Goal: Task Accomplishment & Management: Complete application form

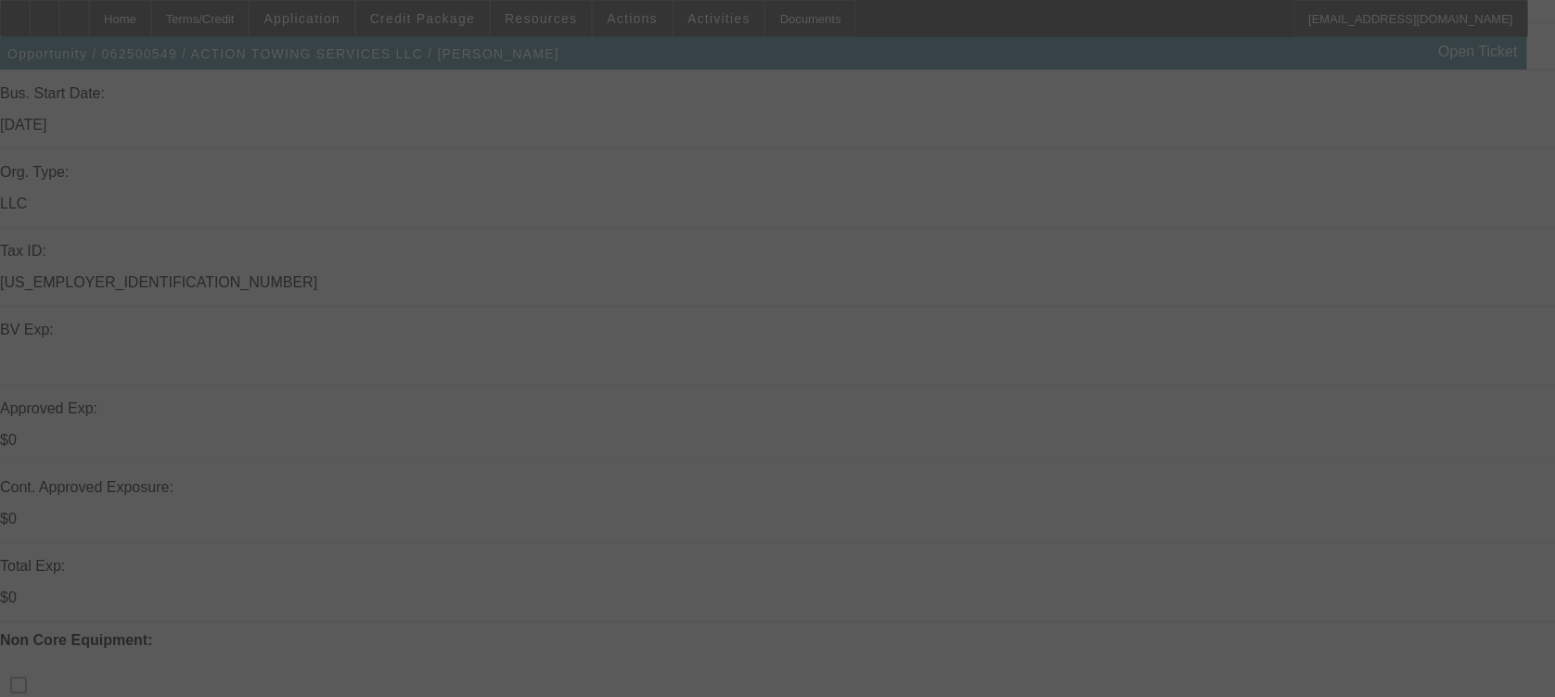
scroll to position [365, 0]
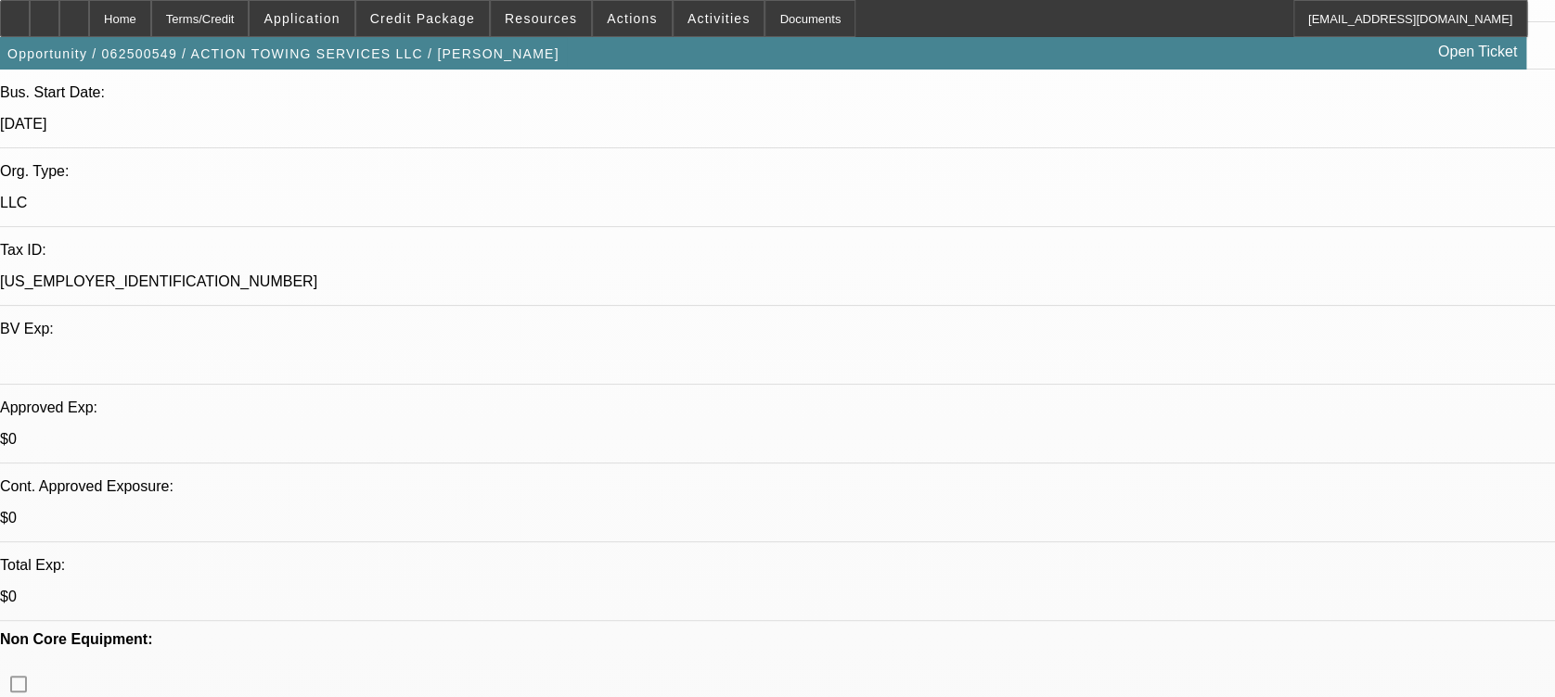
select select "0"
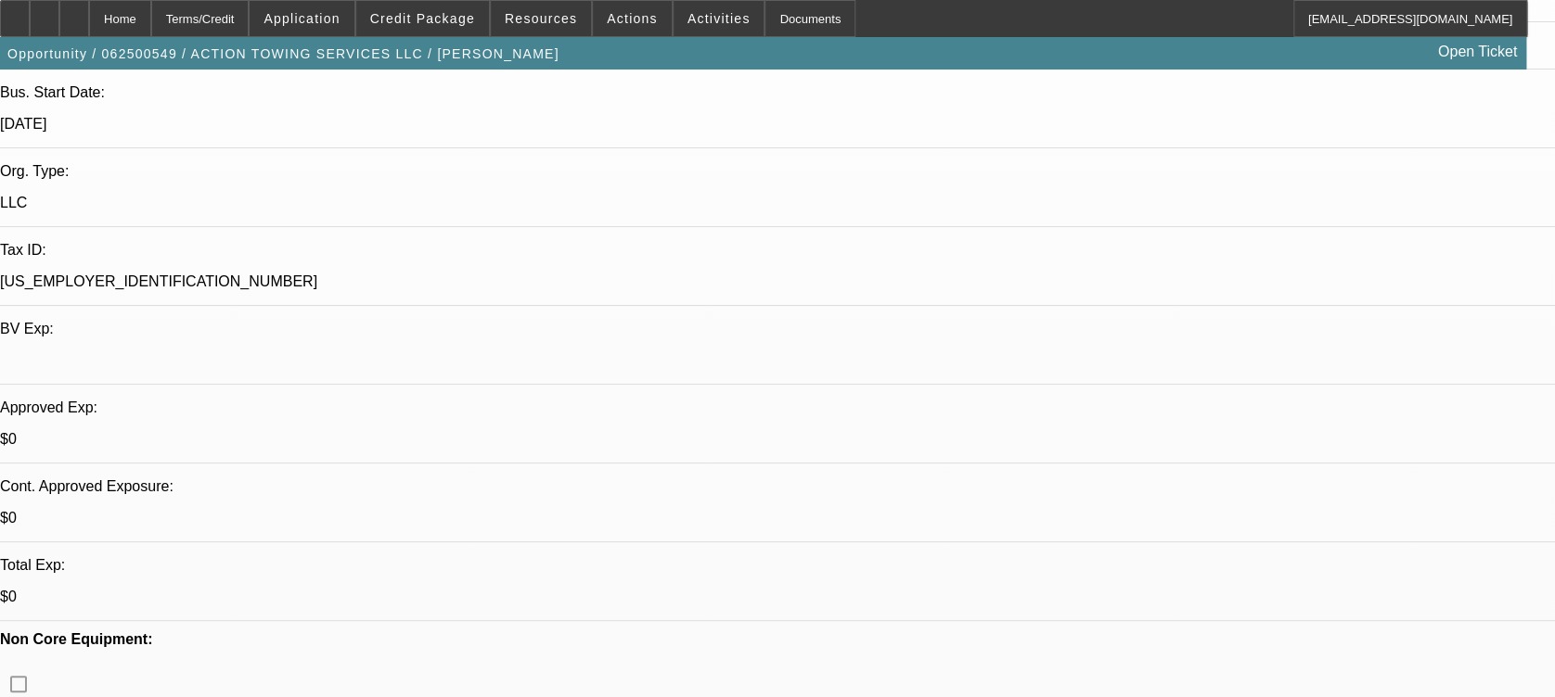
select select "0"
select select "0.15"
select select "0"
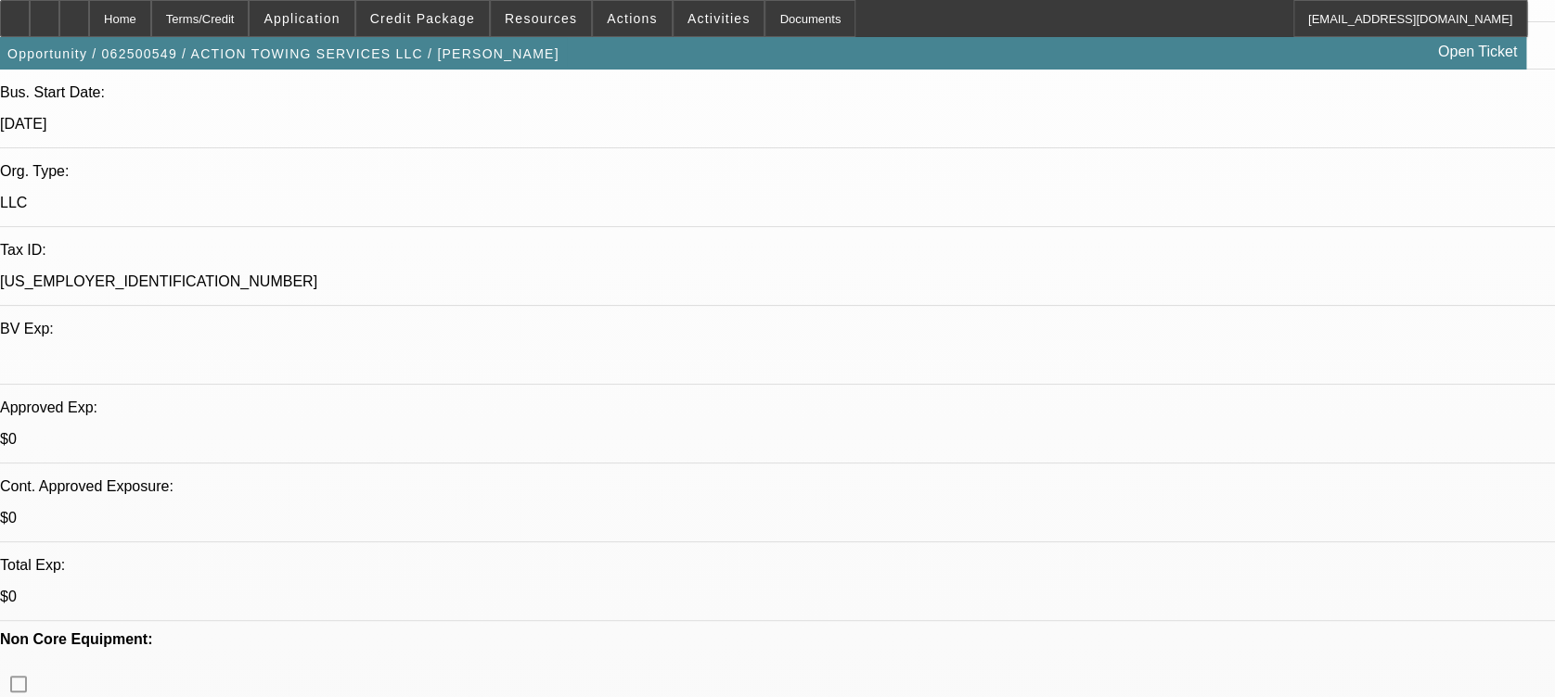
select select "0"
select select "1"
select select "2"
select select "6"
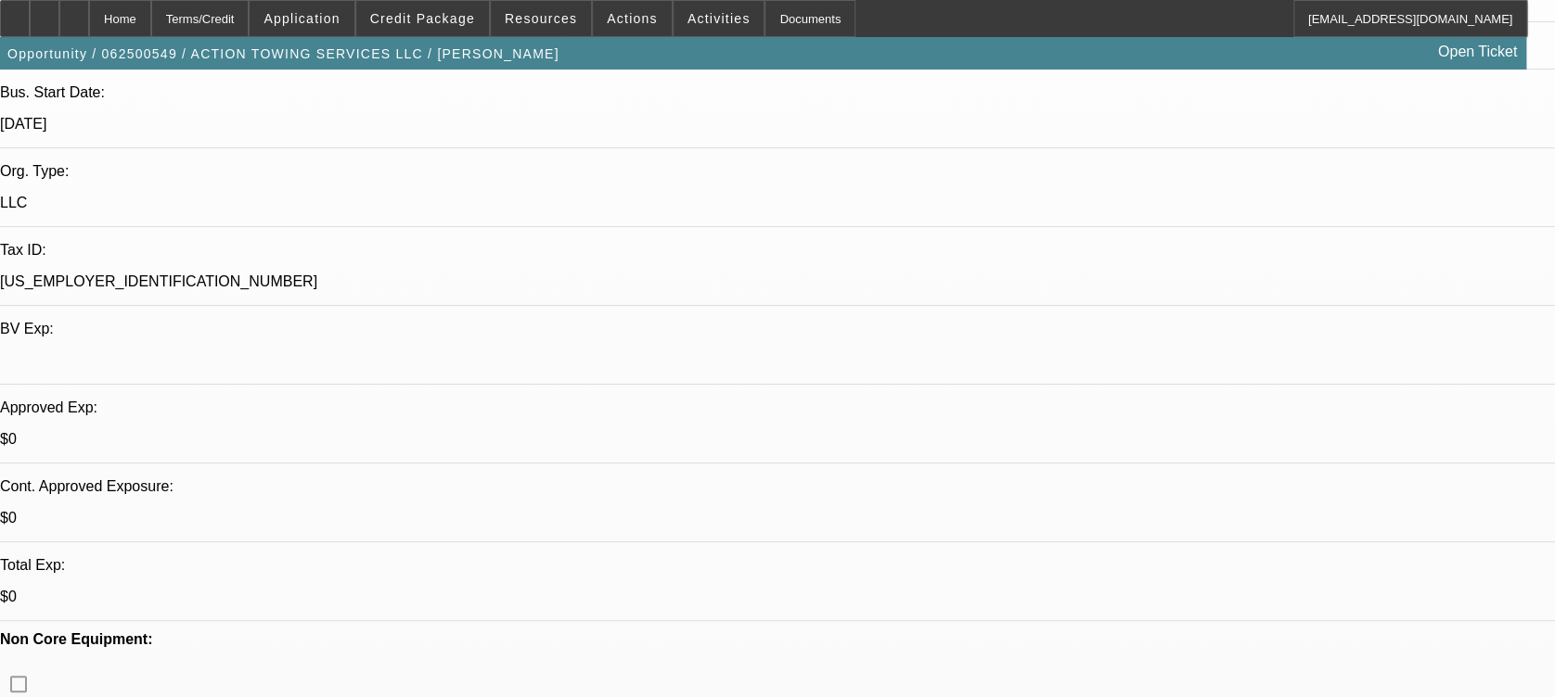
select select "1"
select select "6"
select select "1"
select select "2"
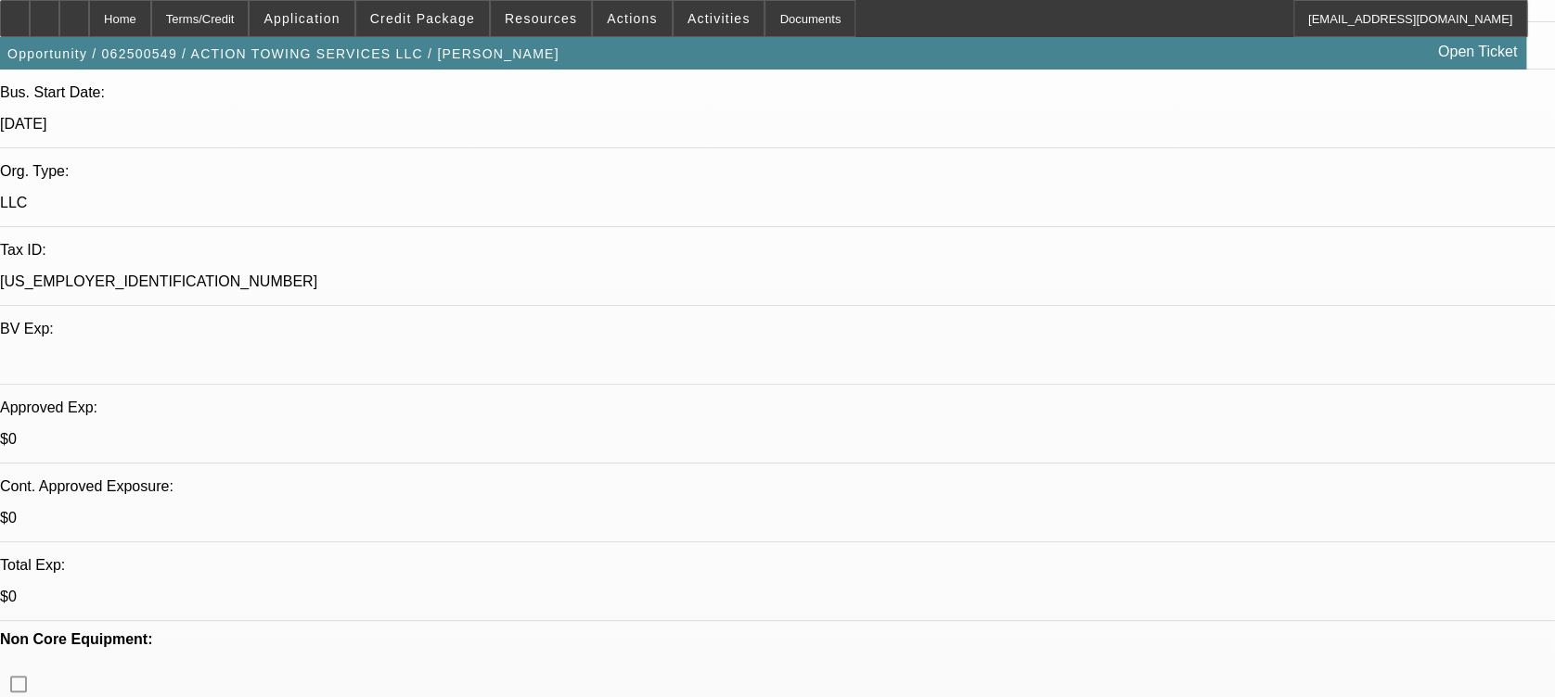
select select "16"
select select "1"
select select "2"
select select "6"
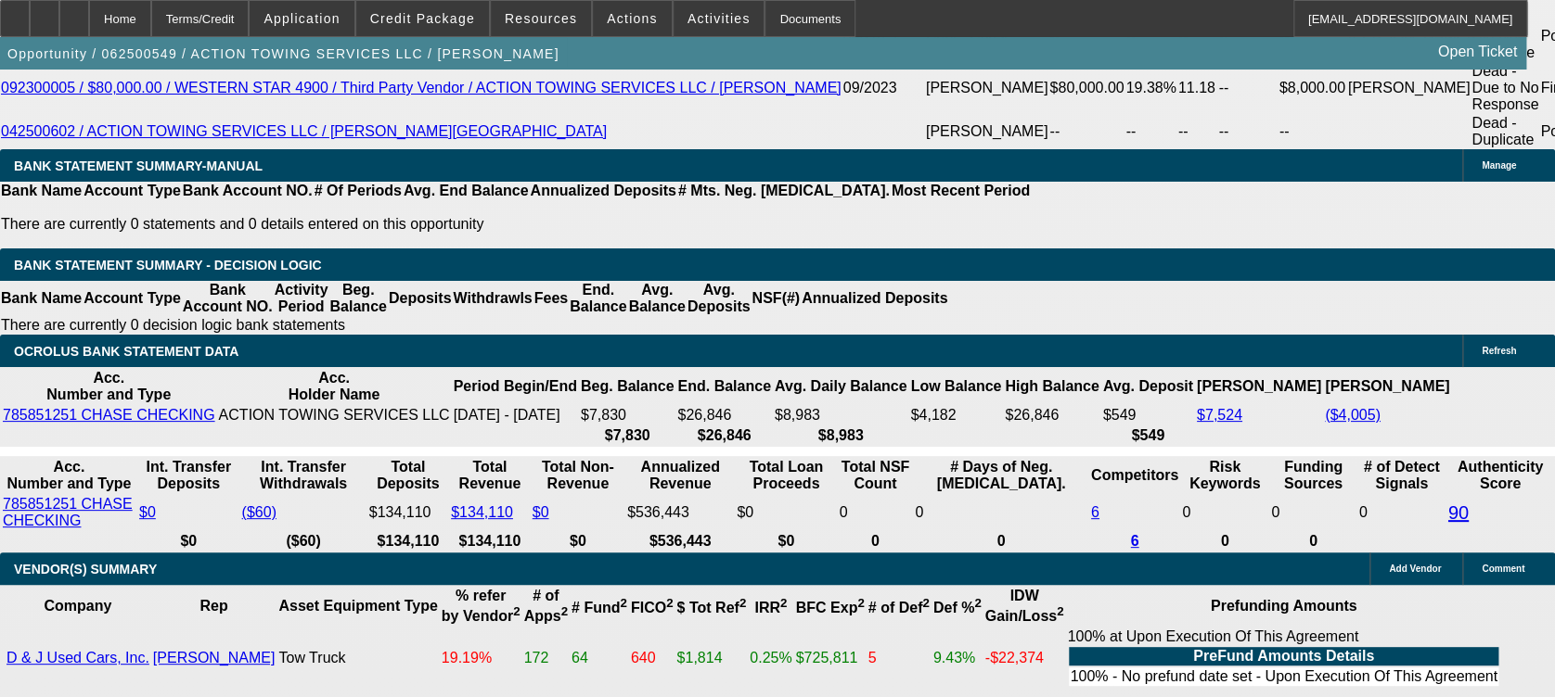
scroll to position [3458, 0]
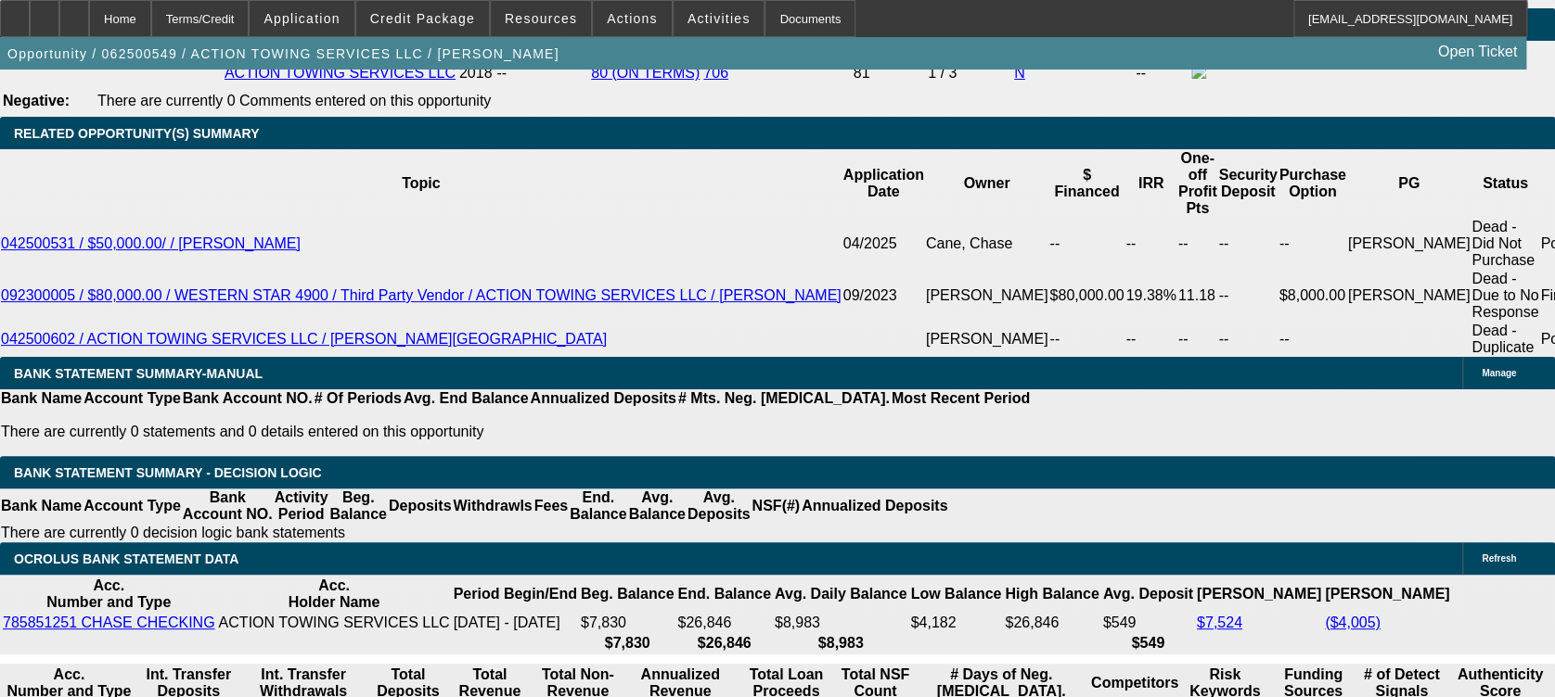
scroll to position [3177, 0]
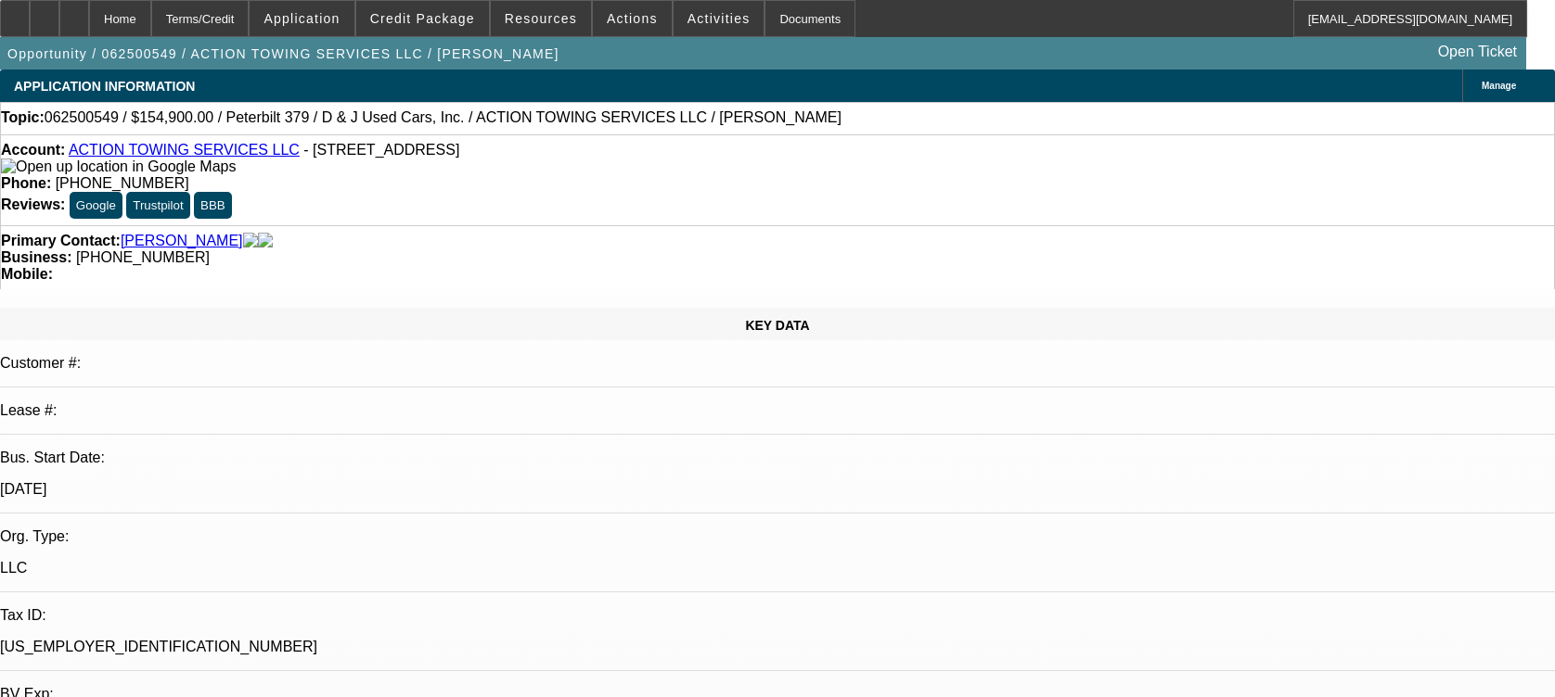
select select "0"
select select "6"
select select "0"
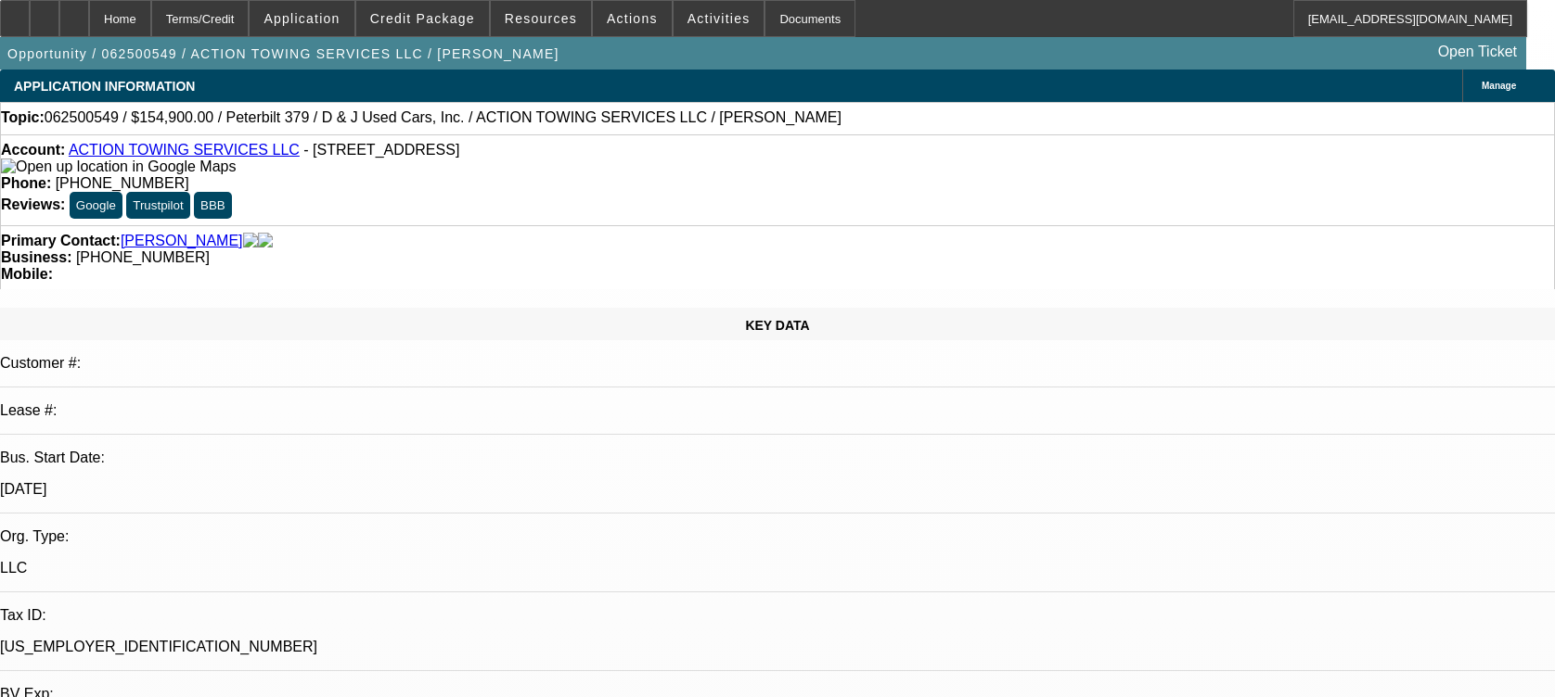
select select "0"
select select "2"
select select "0.15"
select select "16"
select select "0"
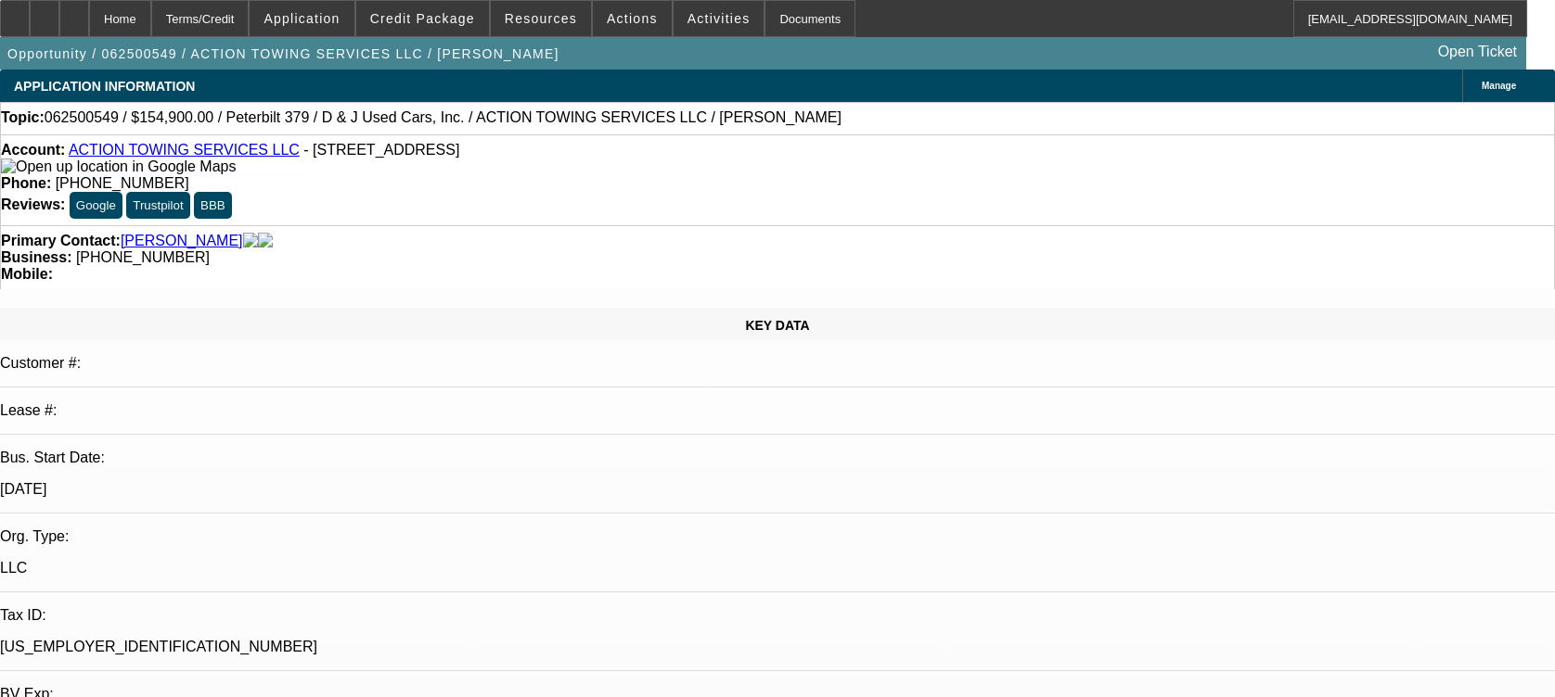
select select "0"
select select "2"
select select "0"
select select "6"
select select "0"
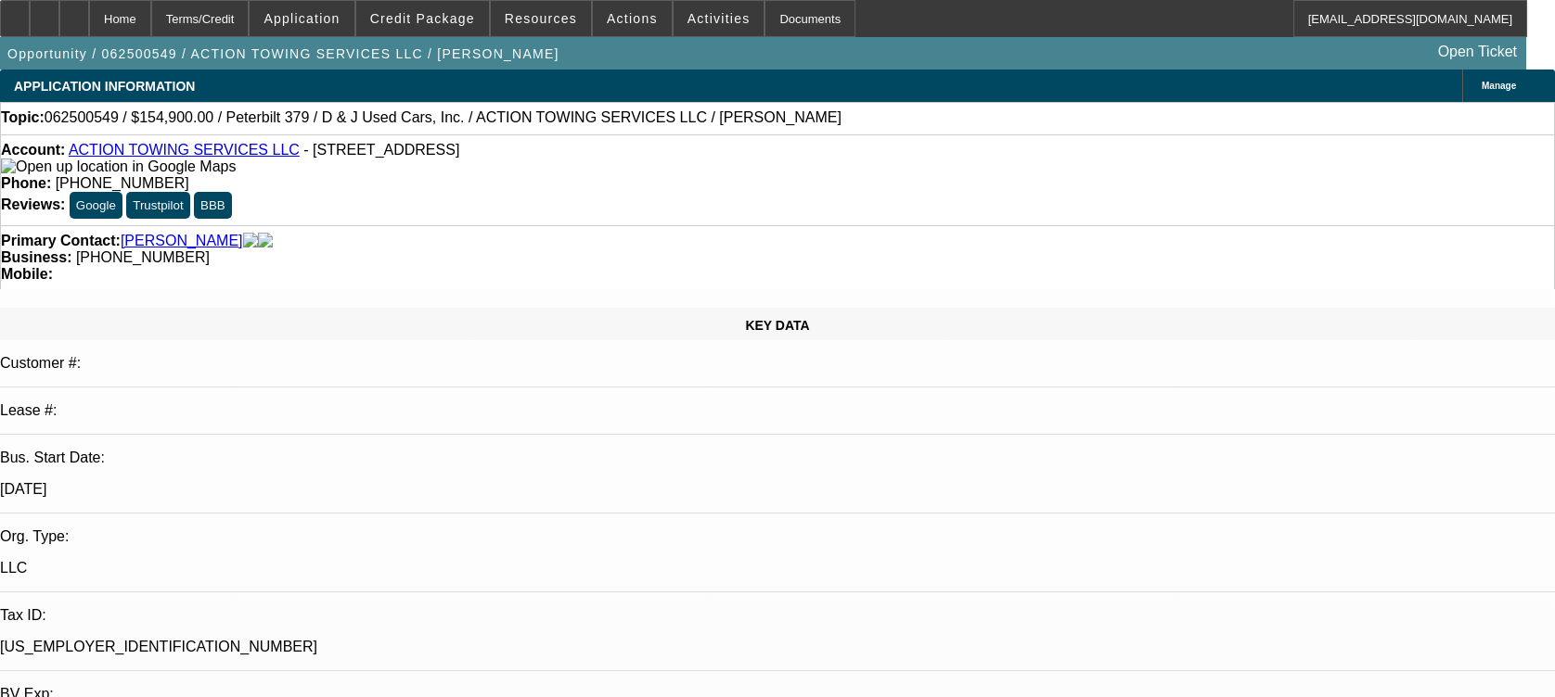
select select "0"
select select "6"
select select "0"
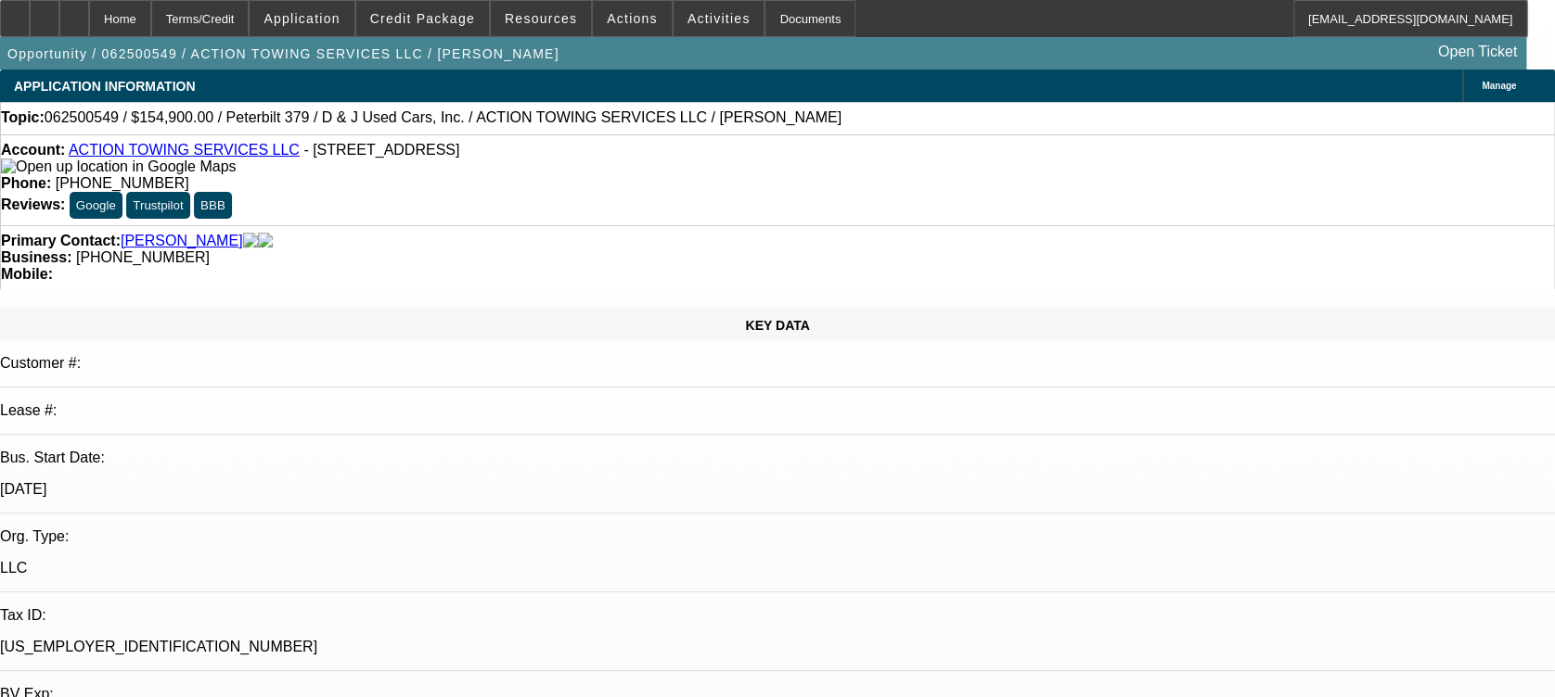
select select "0"
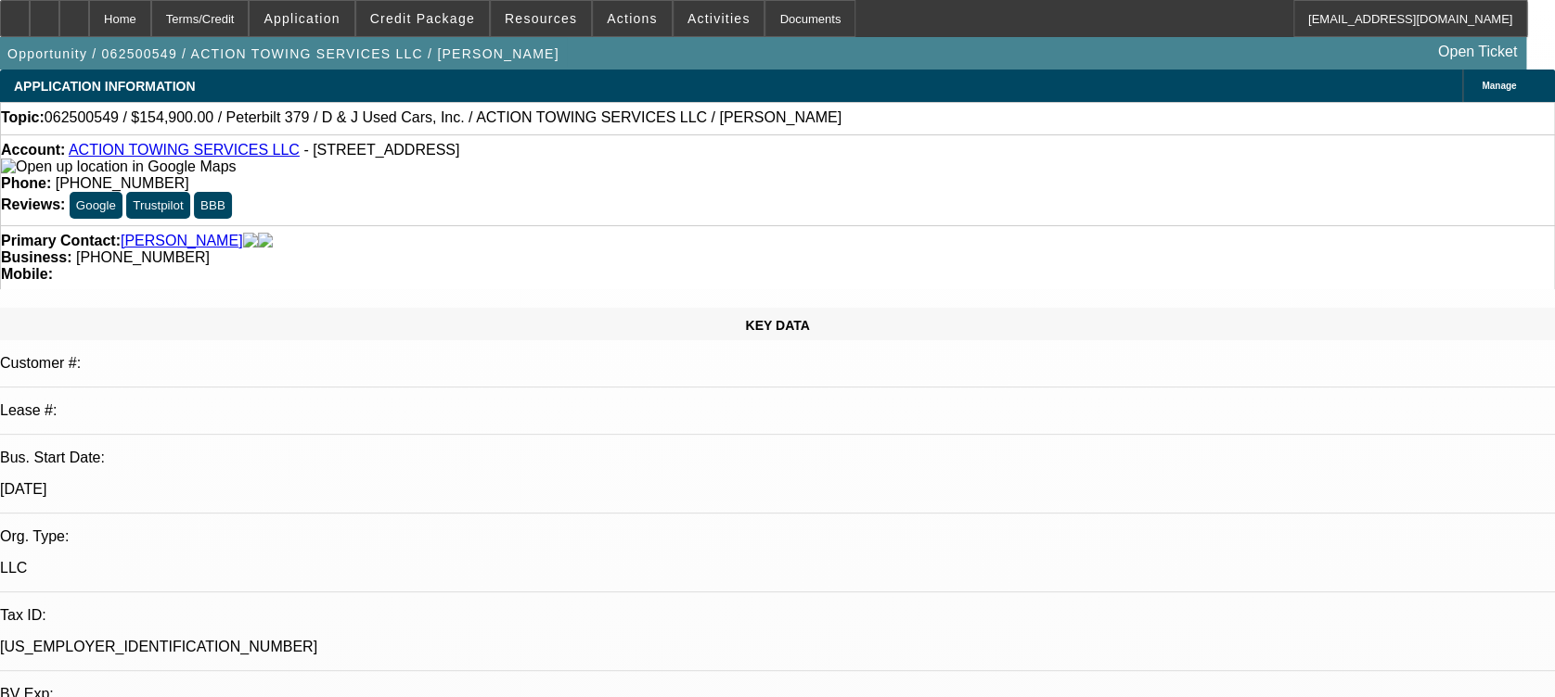
select select "0"
select select "0.15"
select select "0"
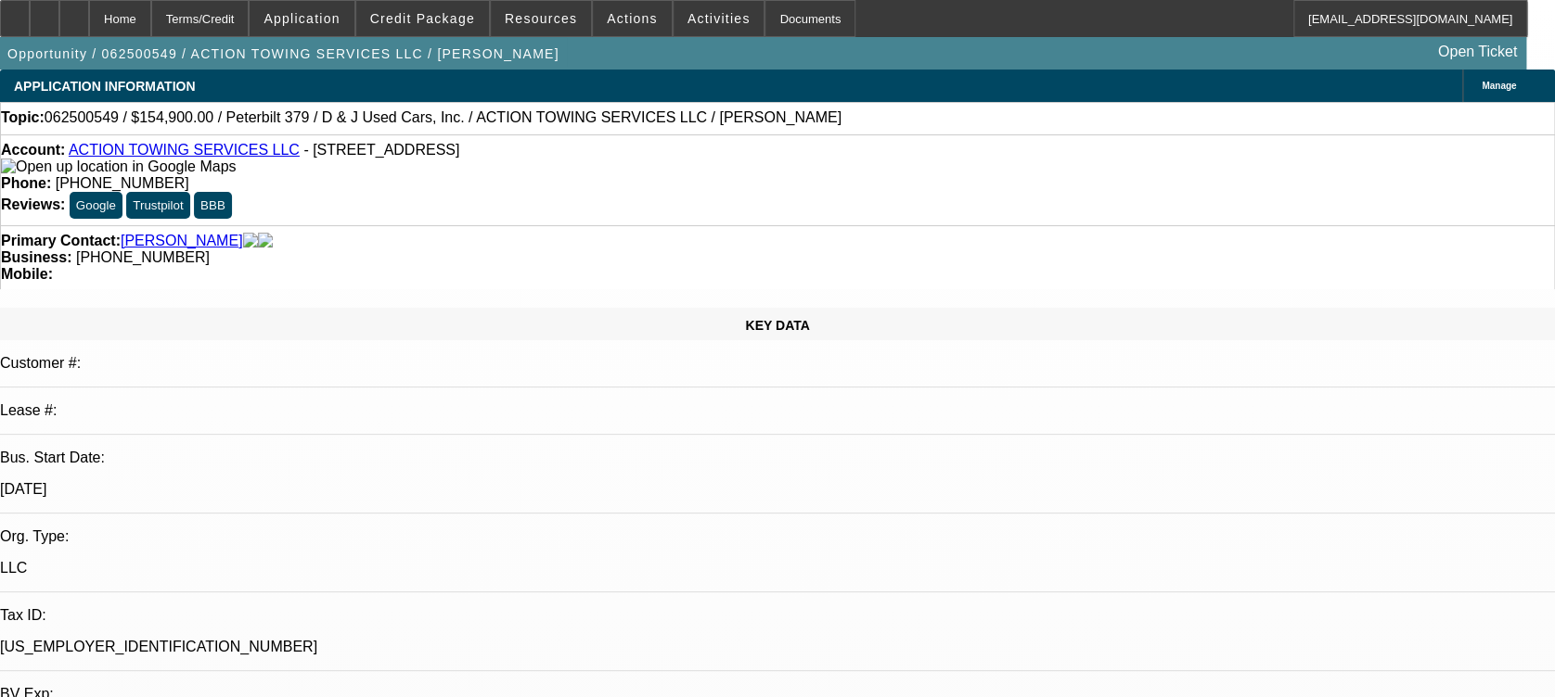
select select "1"
select select "2"
select select "6"
select select "1"
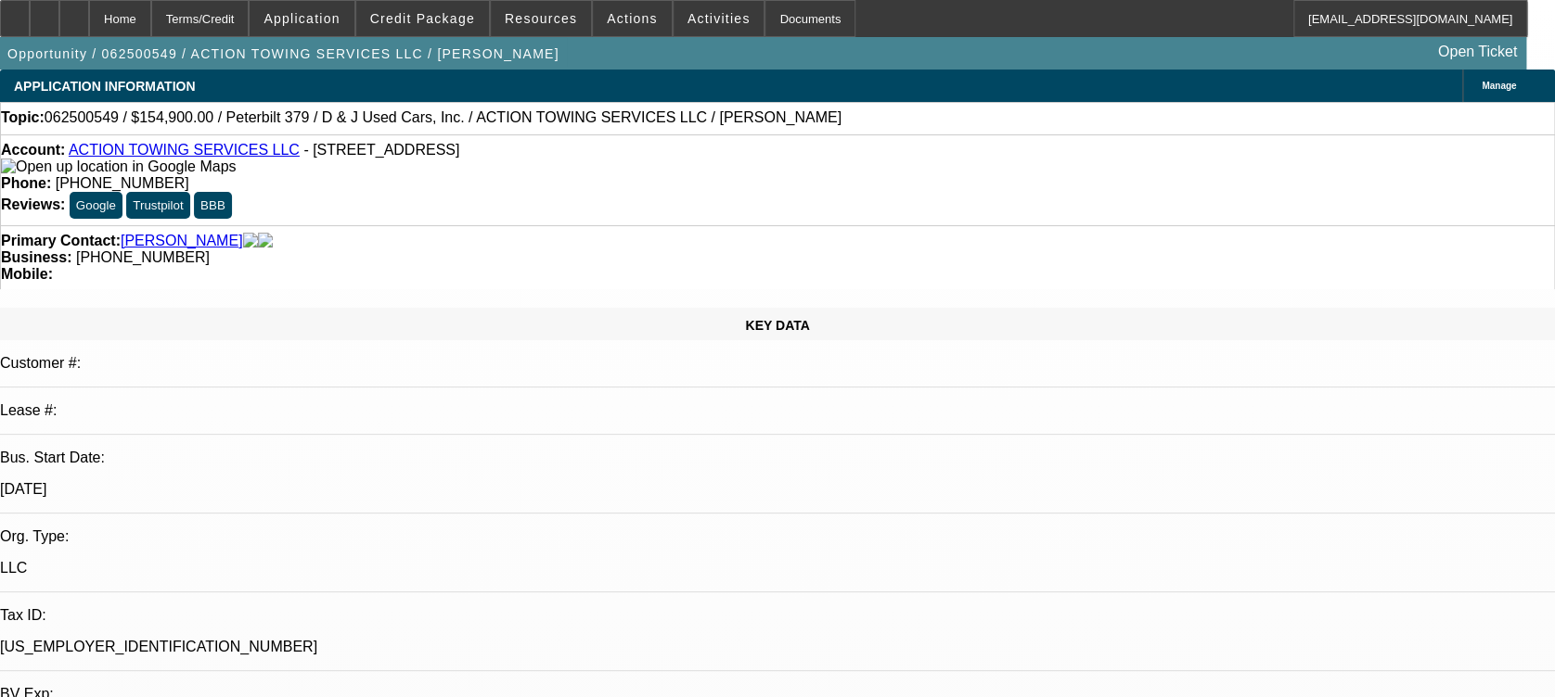
select select "6"
select select "1"
select select "2"
select select "16"
select select "1"
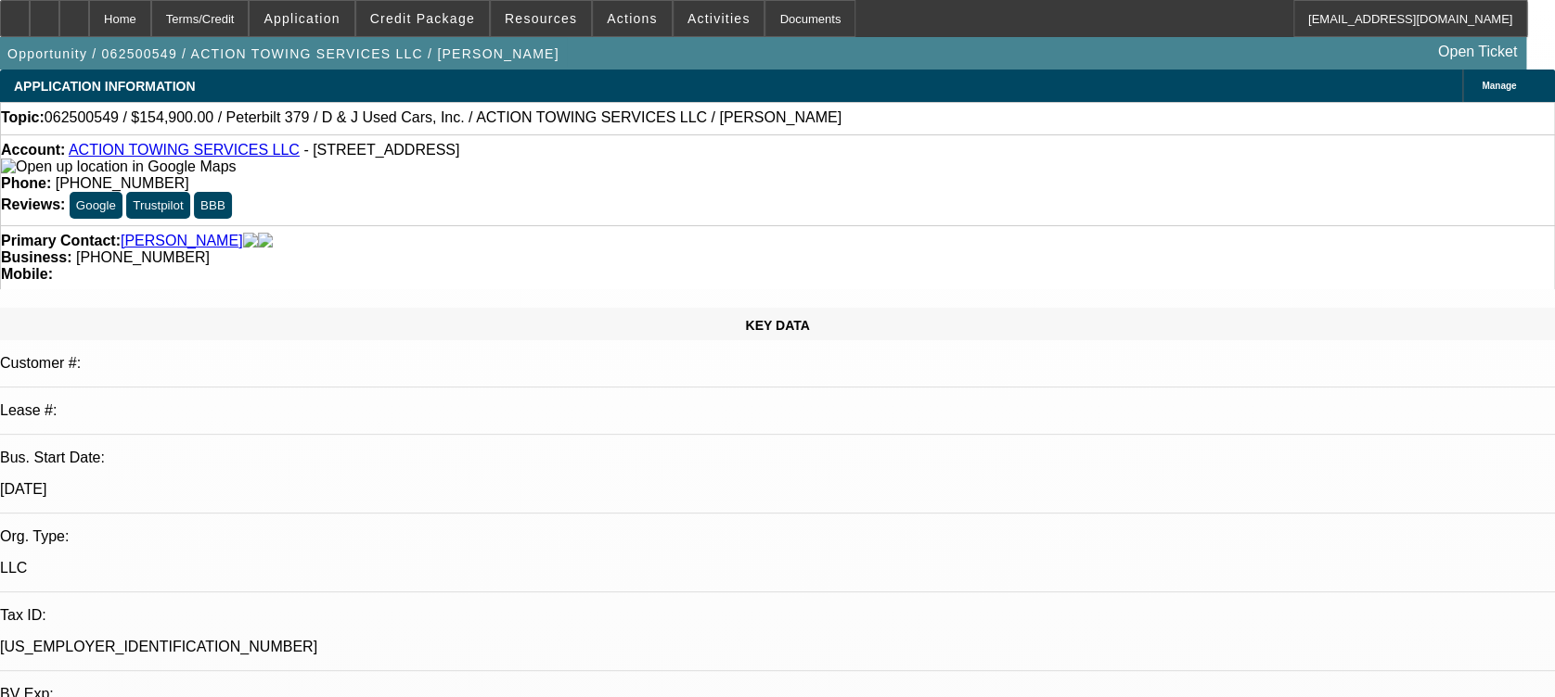
select select "2"
select select "6"
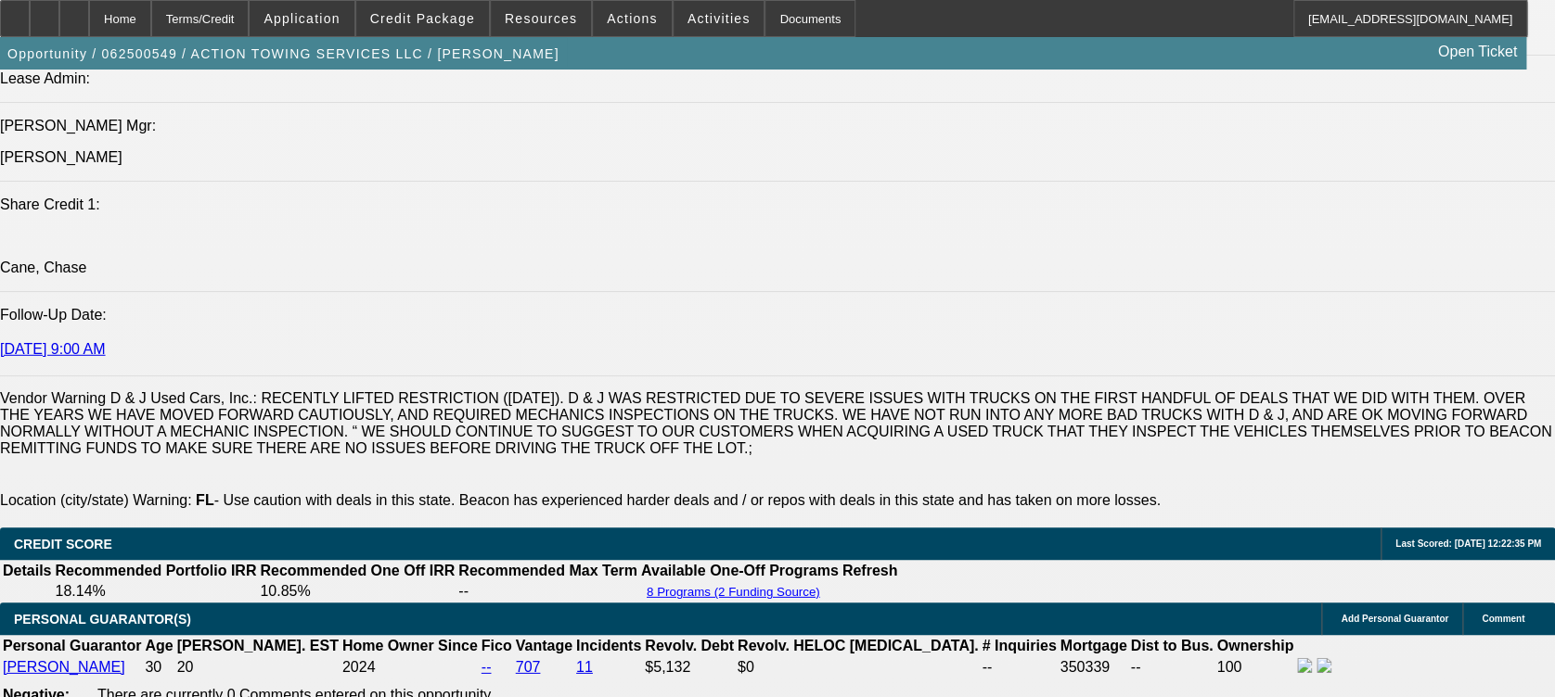
scroll to position [2152, 0]
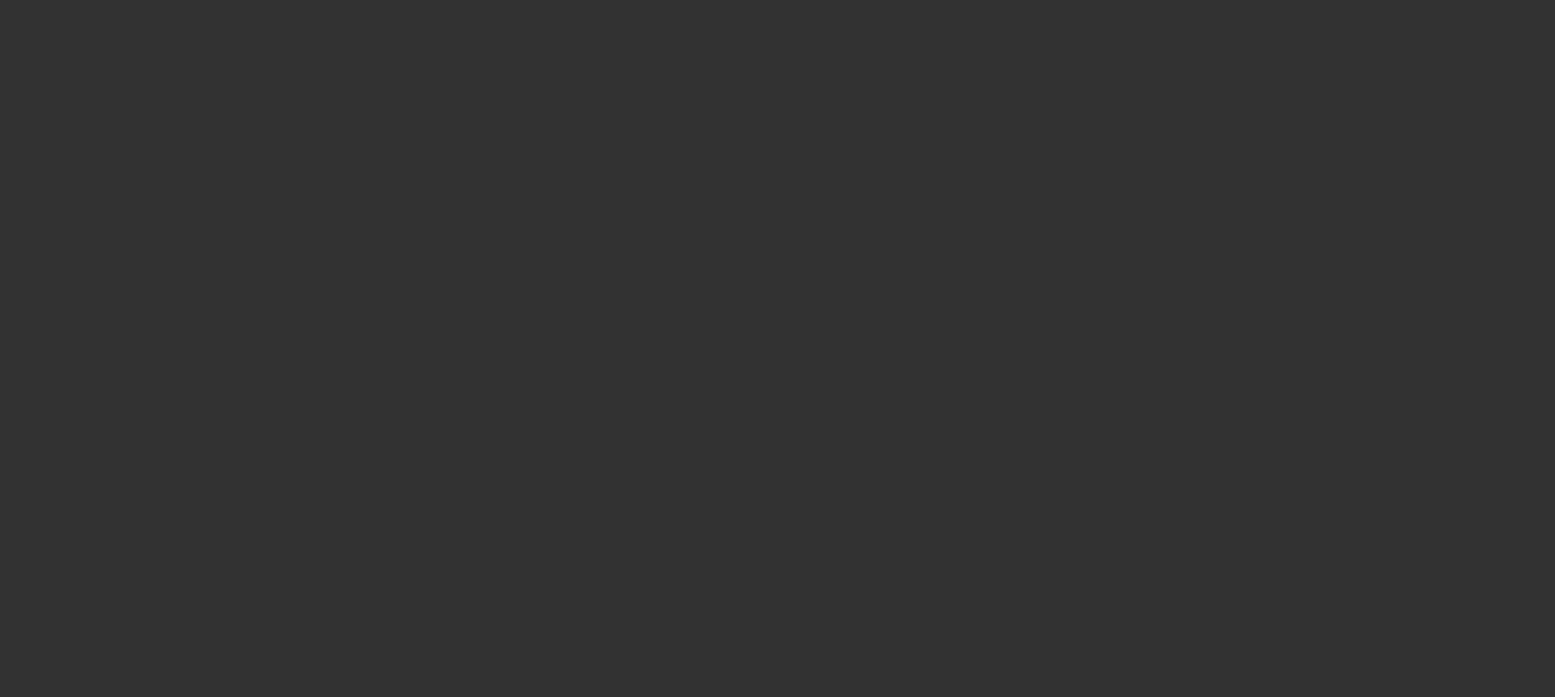
select select "0"
select select "2"
select select "0.1"
select select "4"
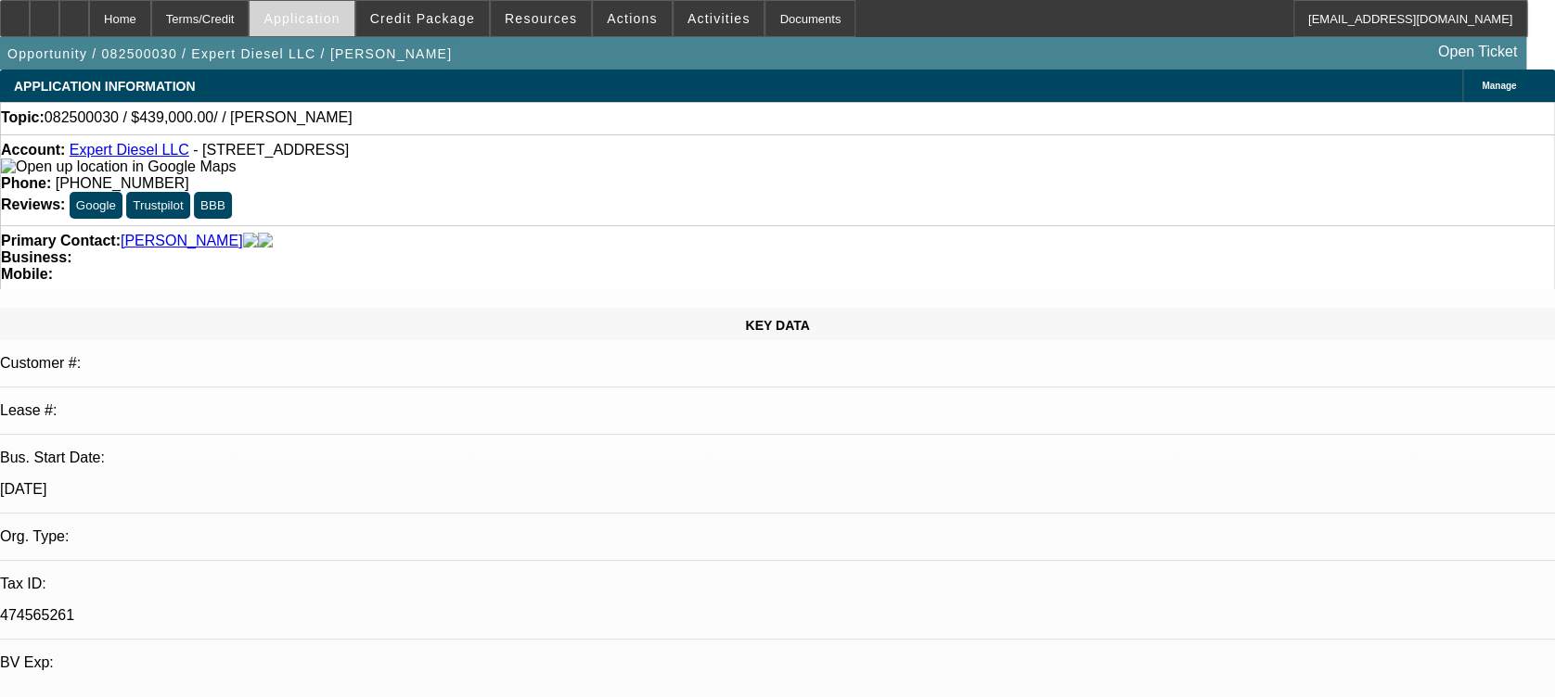
click at [339, 15] on span "Application" at bounding box center [301, 18] width 76 height 15
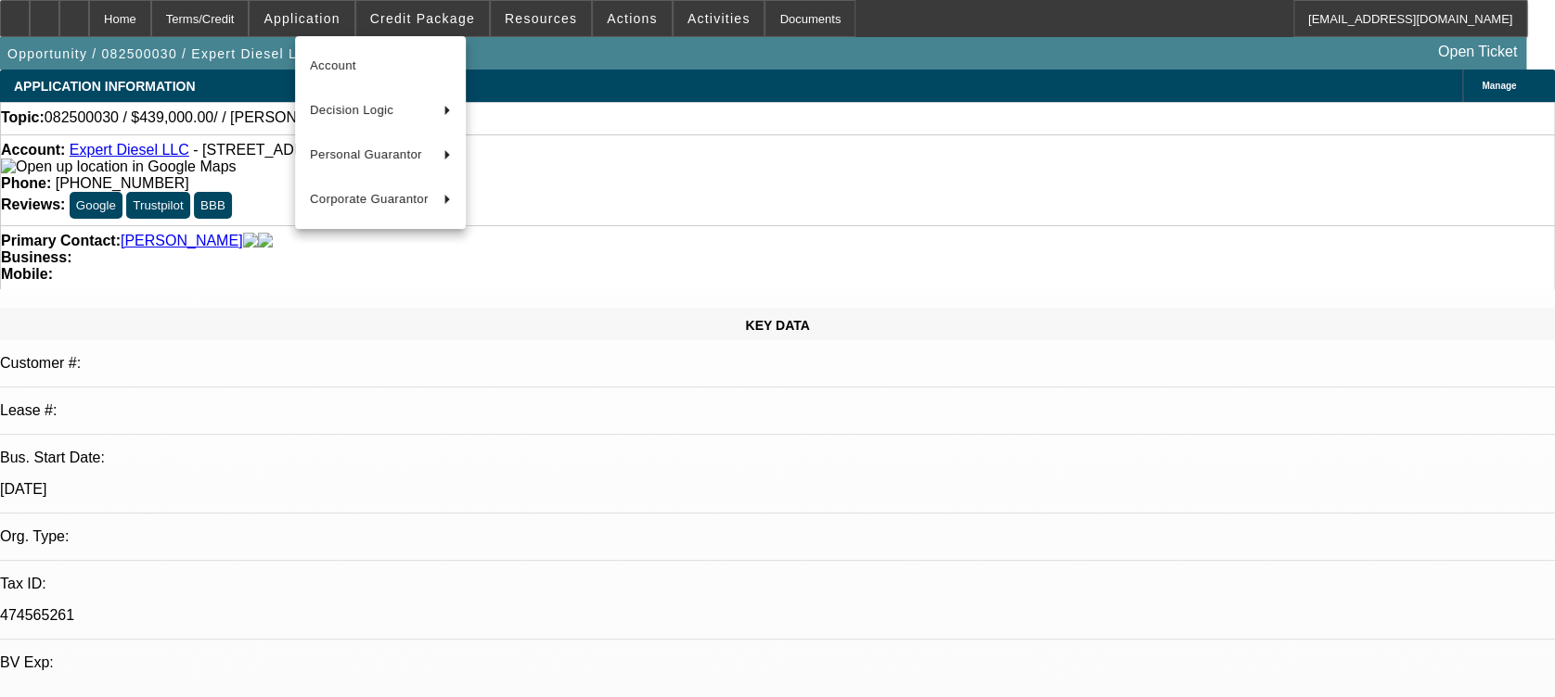
click at [432, 14] on div at bounding box center [777, 348] width 1555 height 697
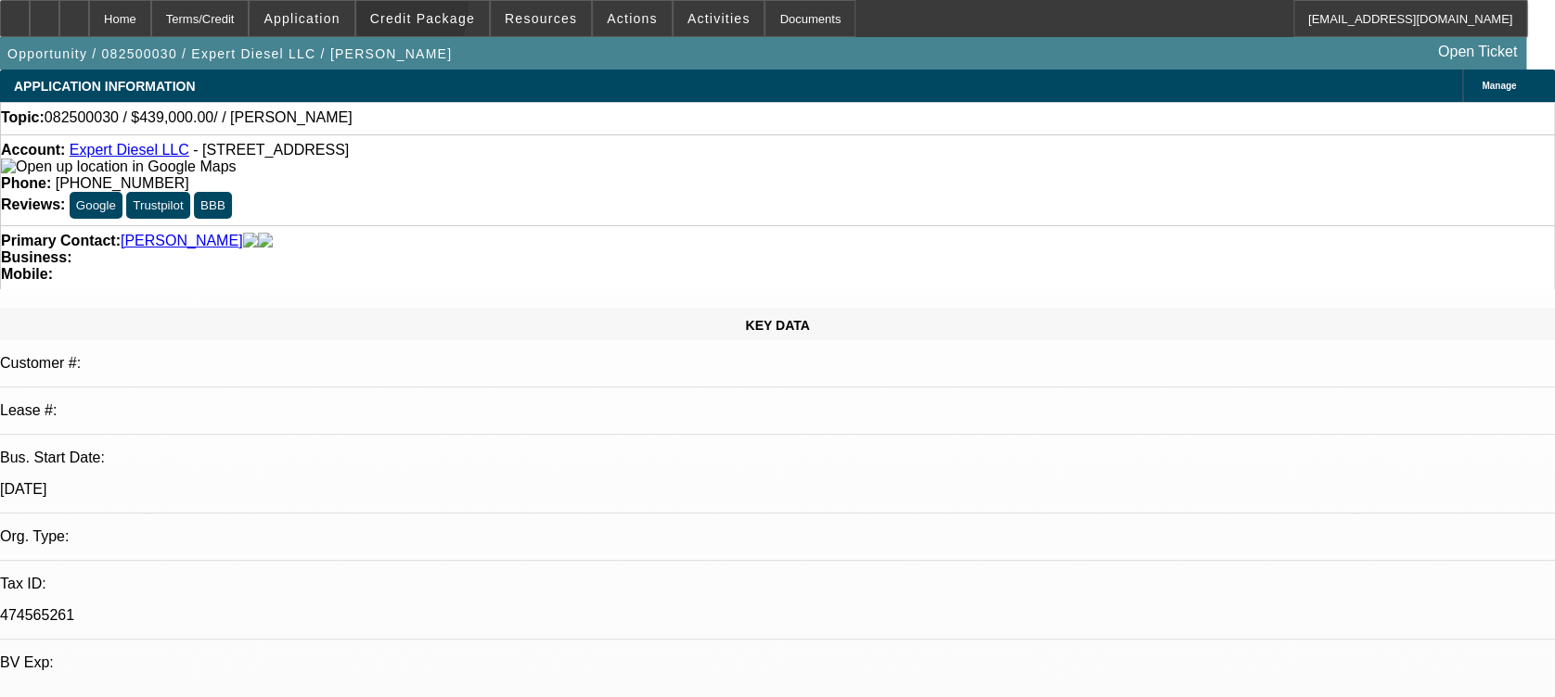
click at [432, 14] on span "Credit Package" at bounding box center [422, 18] width 105 height 15
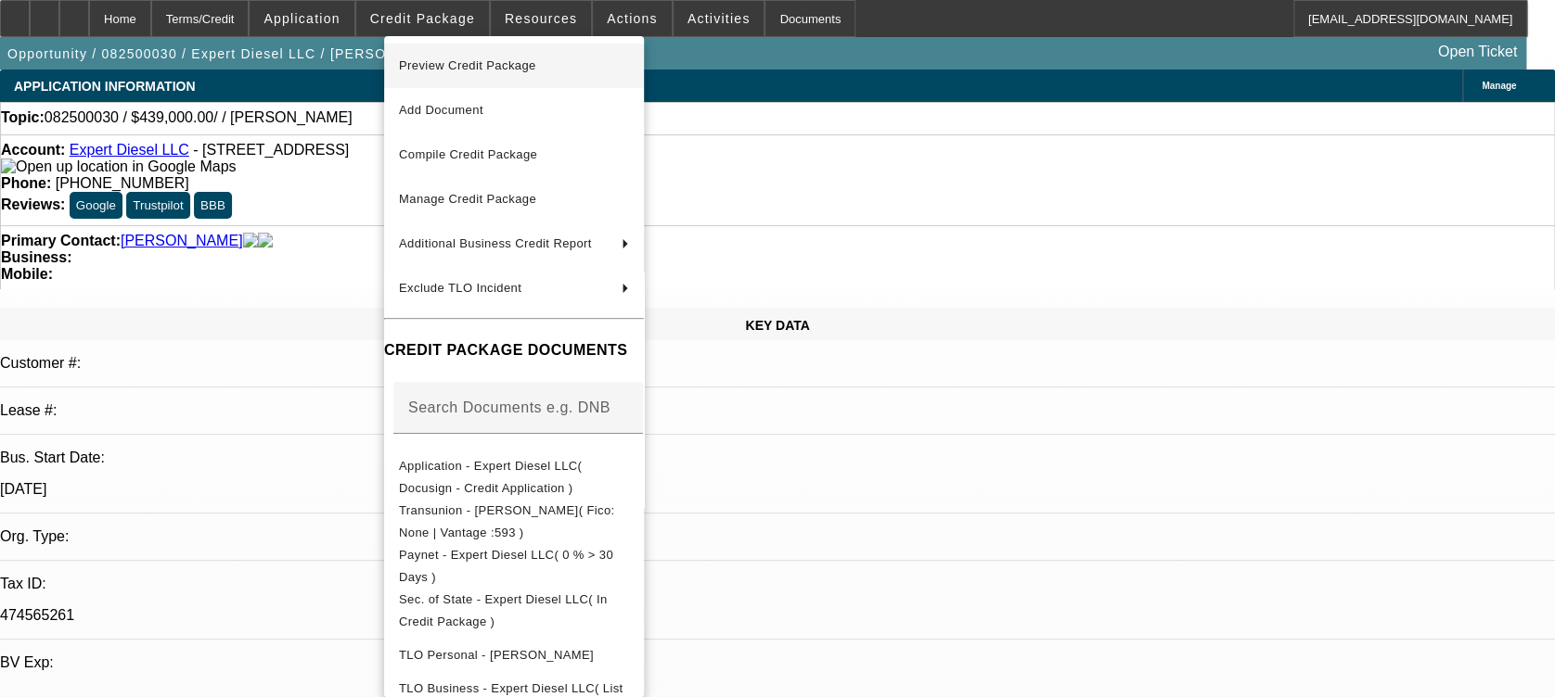
click at [477, 59] on span "Preview Credit Package" at bounding box center [467, 65] width 137 height 14
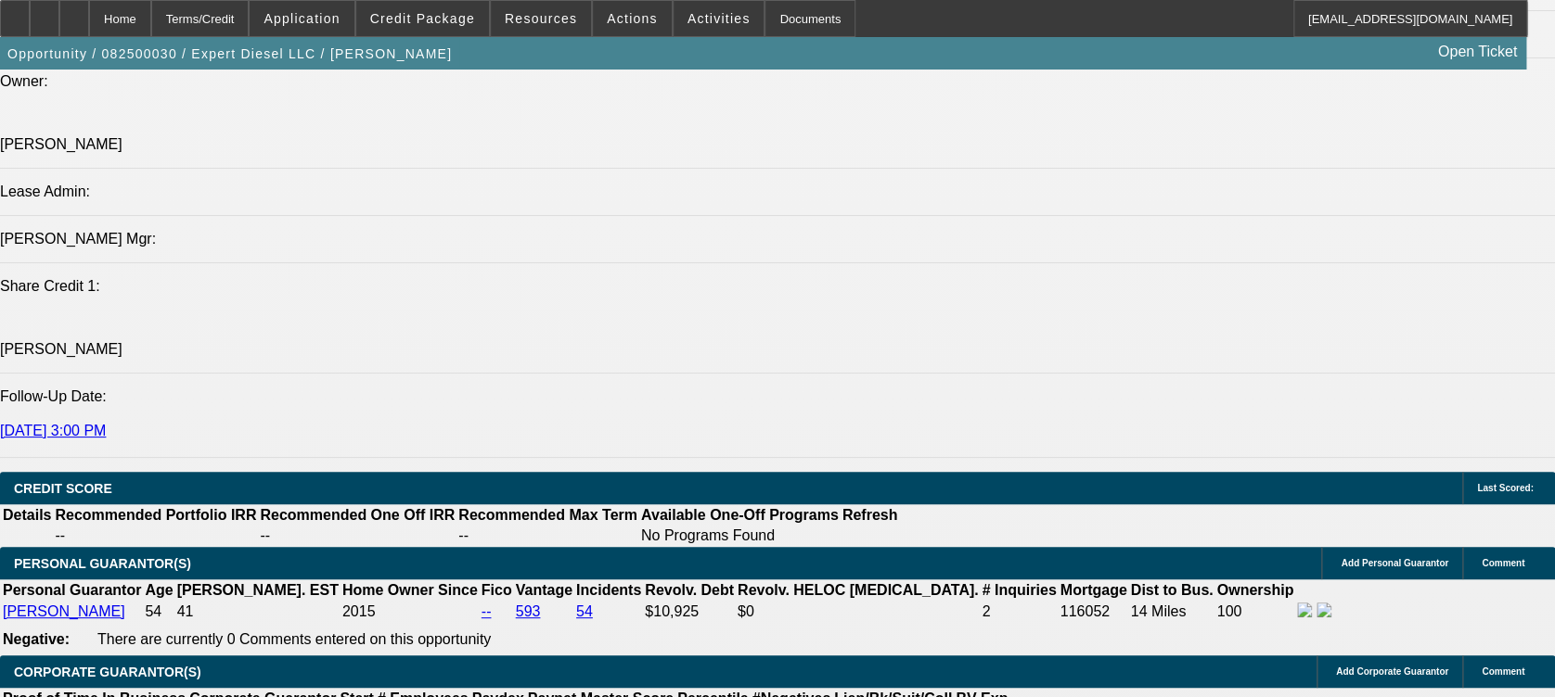
scroll to position [2169, 0]
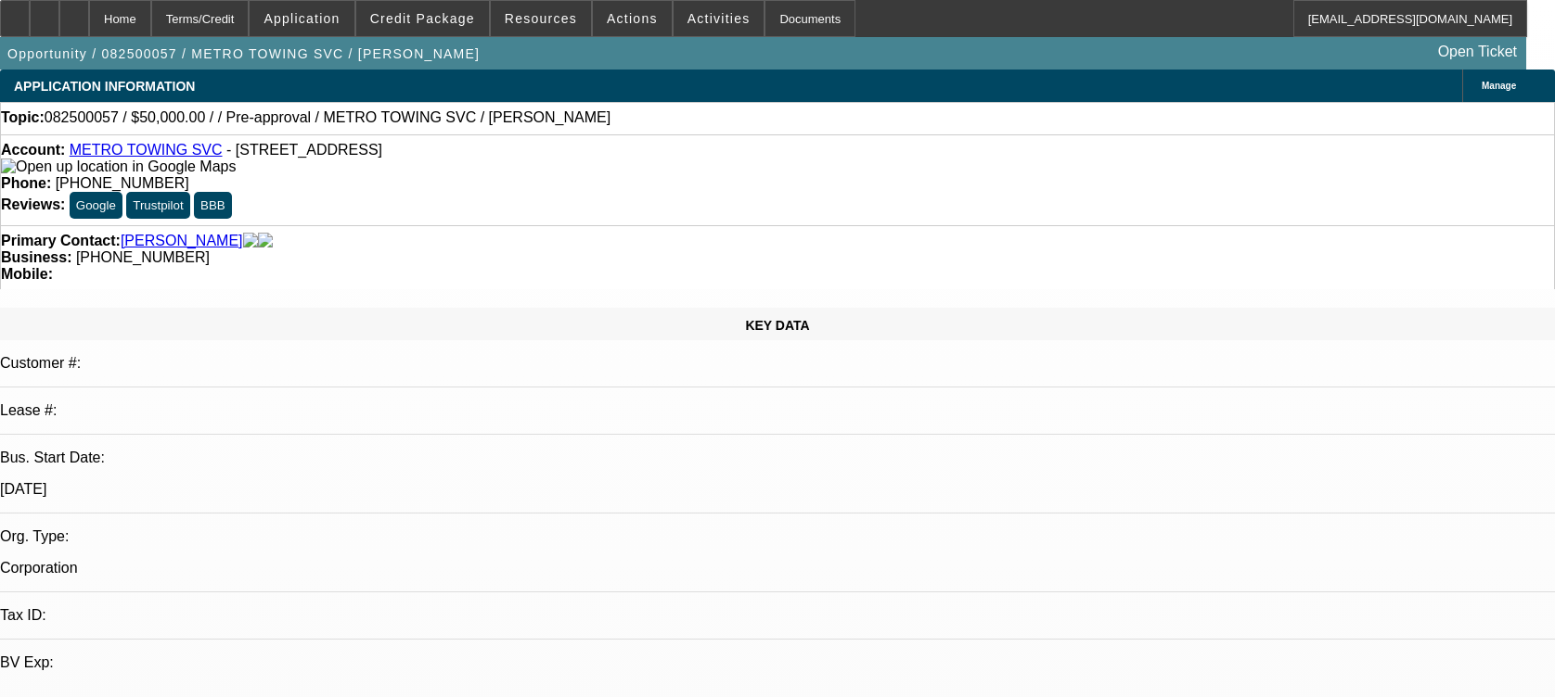
select select "0"
select select "2"
select select "0.1"
select select "4"
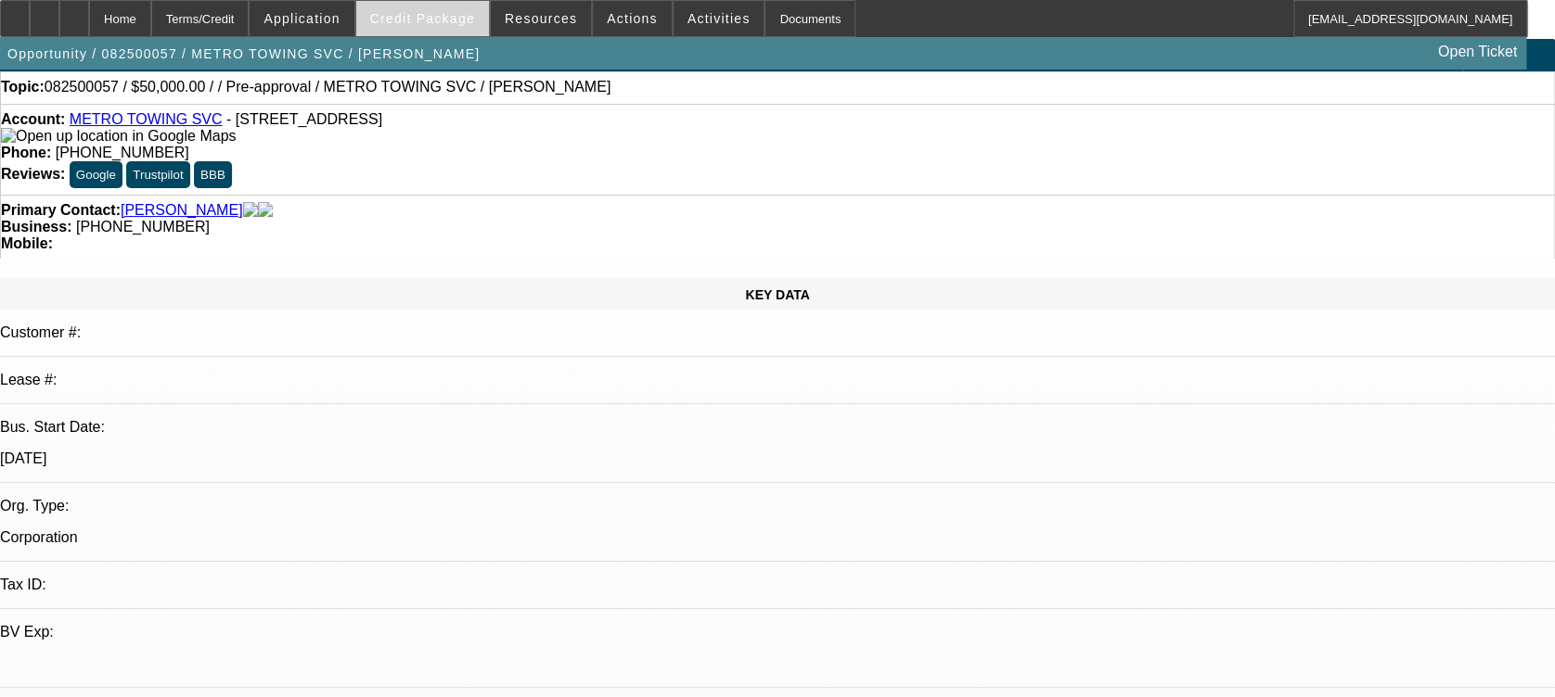
scroll to position [31, 0]
click at [441, 16] on span "Credit Package" at bounding box center [422, 18] width 105 height 15
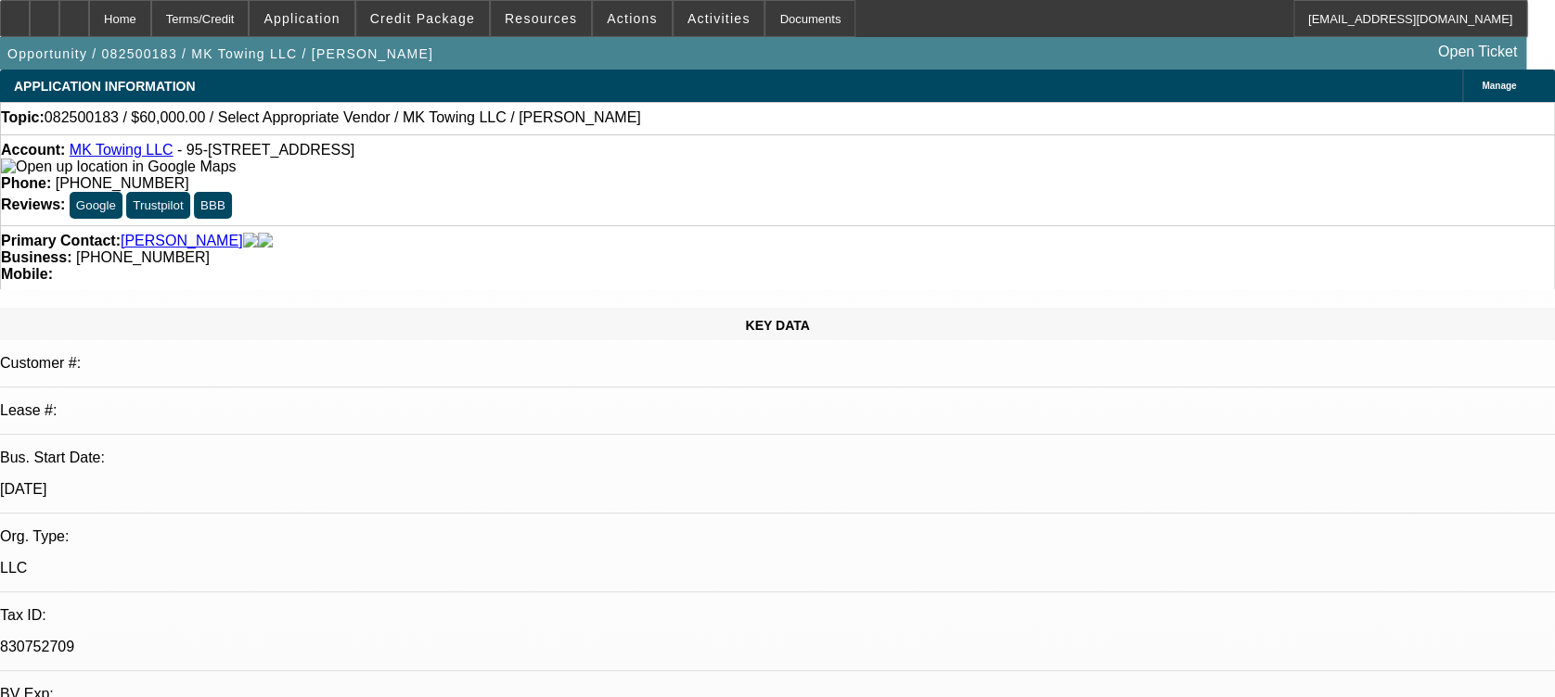
select select "0"
select select "2"
select select "0.1"
select select "1"
select select "2"
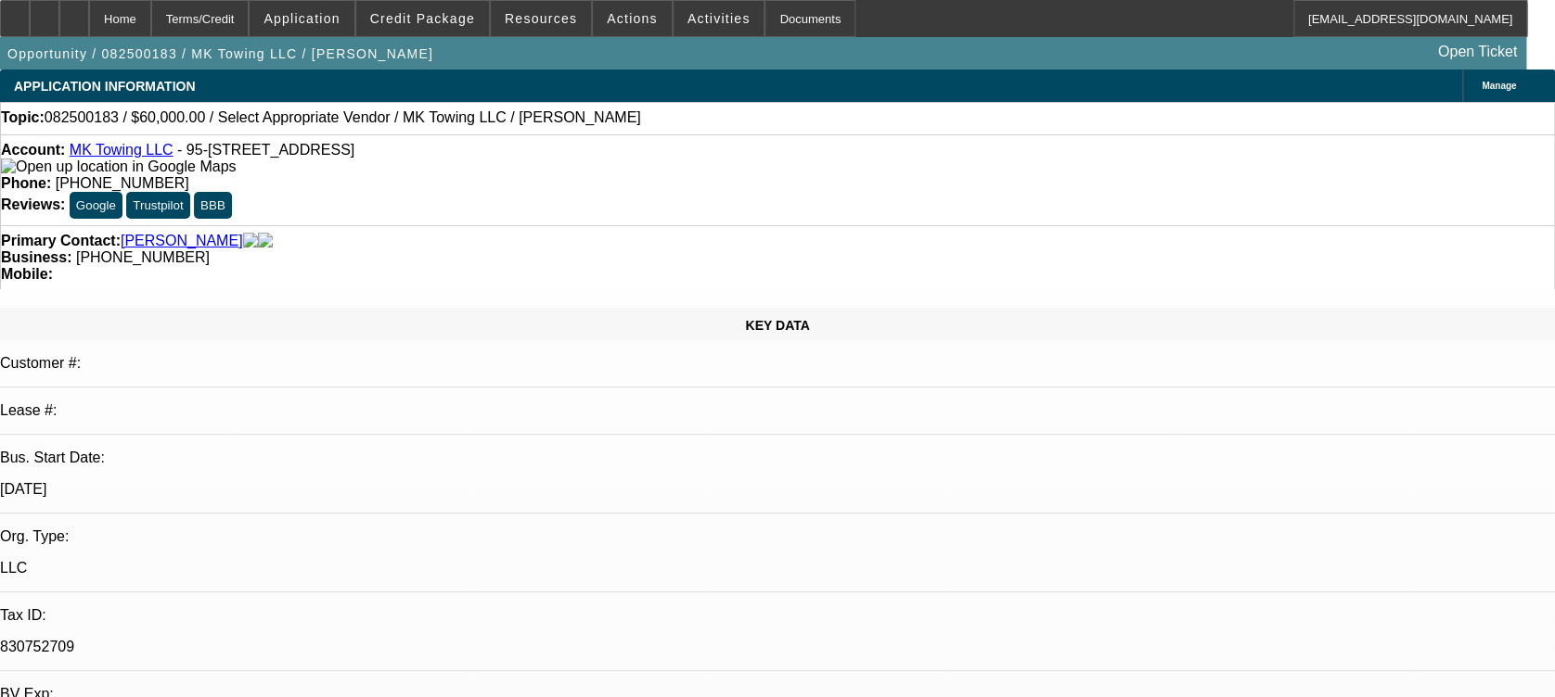
select select "4"
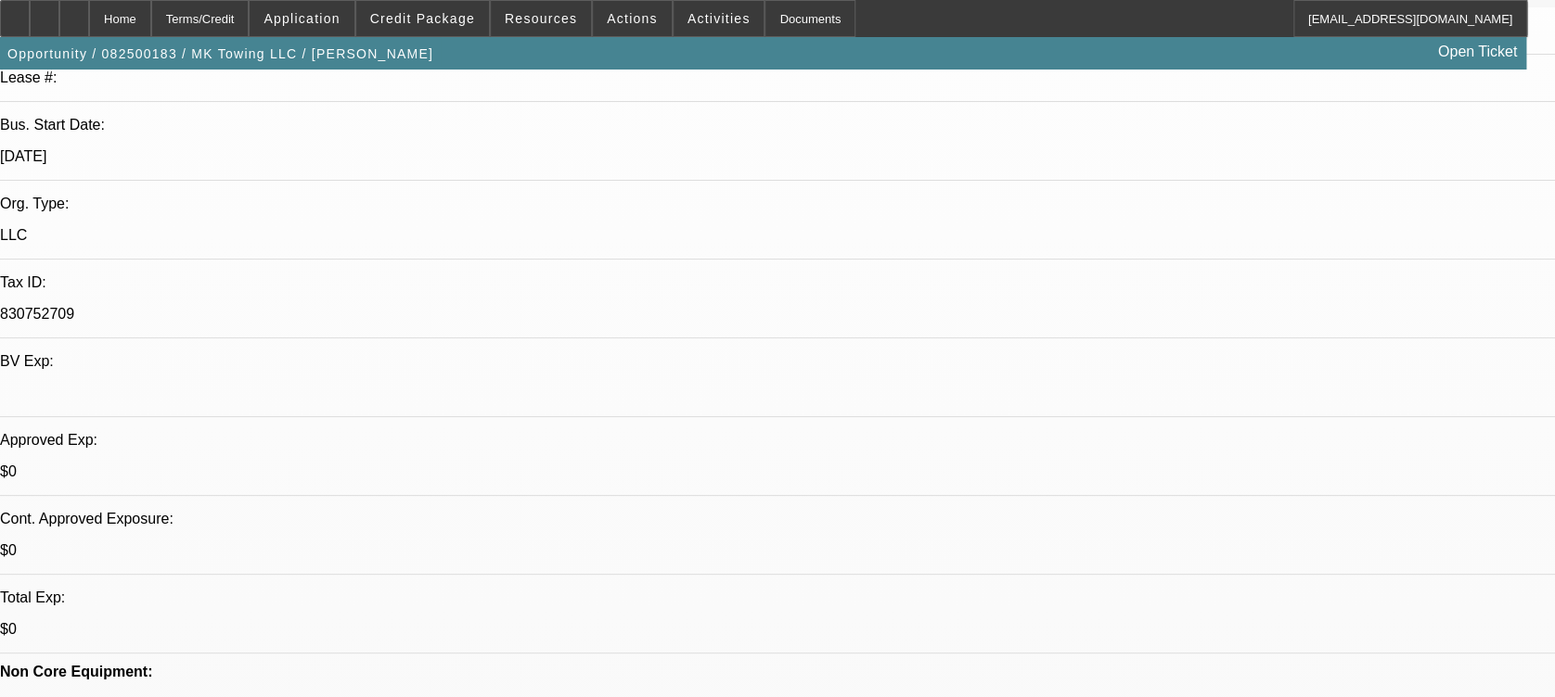
scroll to position [363, 0]
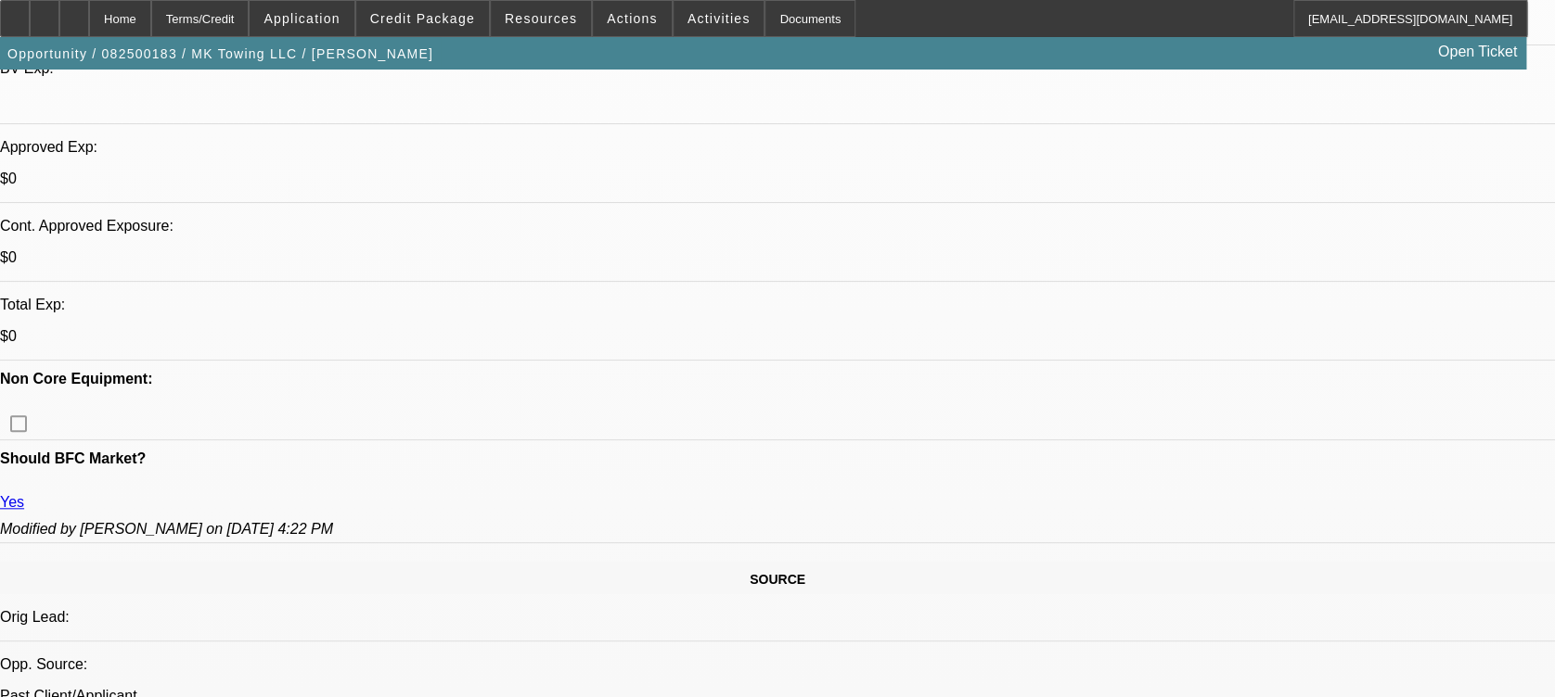
scroll to position [659, 0]
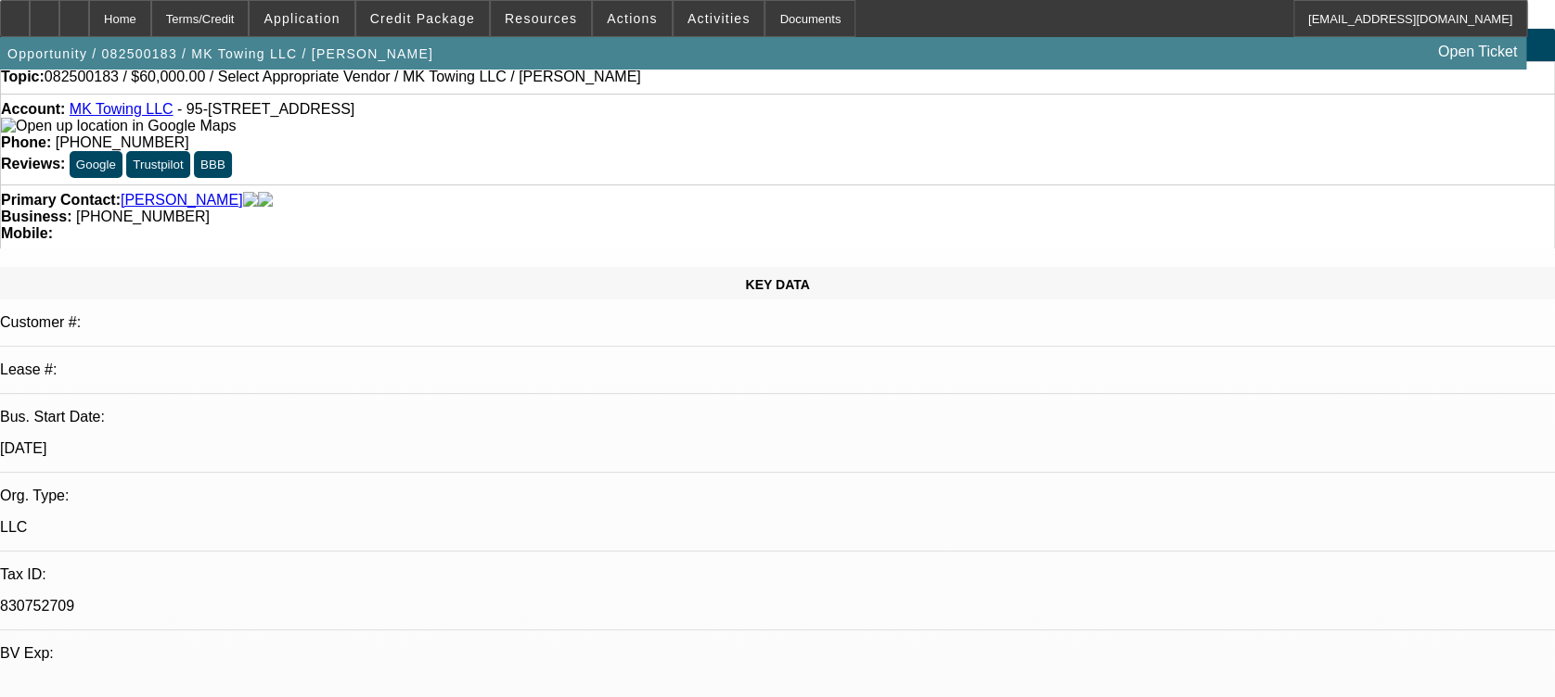
scroll to position [0, 0]
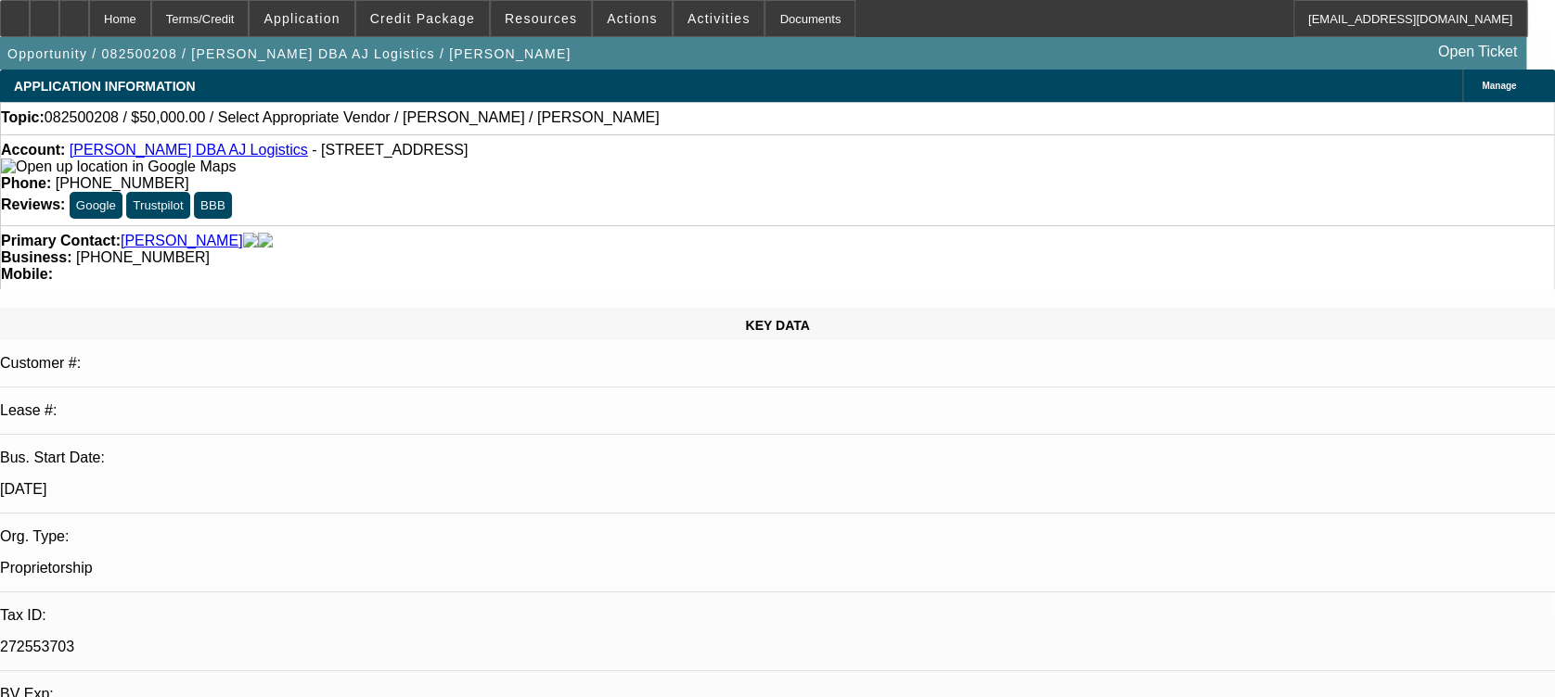
select select "0"
select select "2"
select select "0.1"
select select "1"
select select "2"
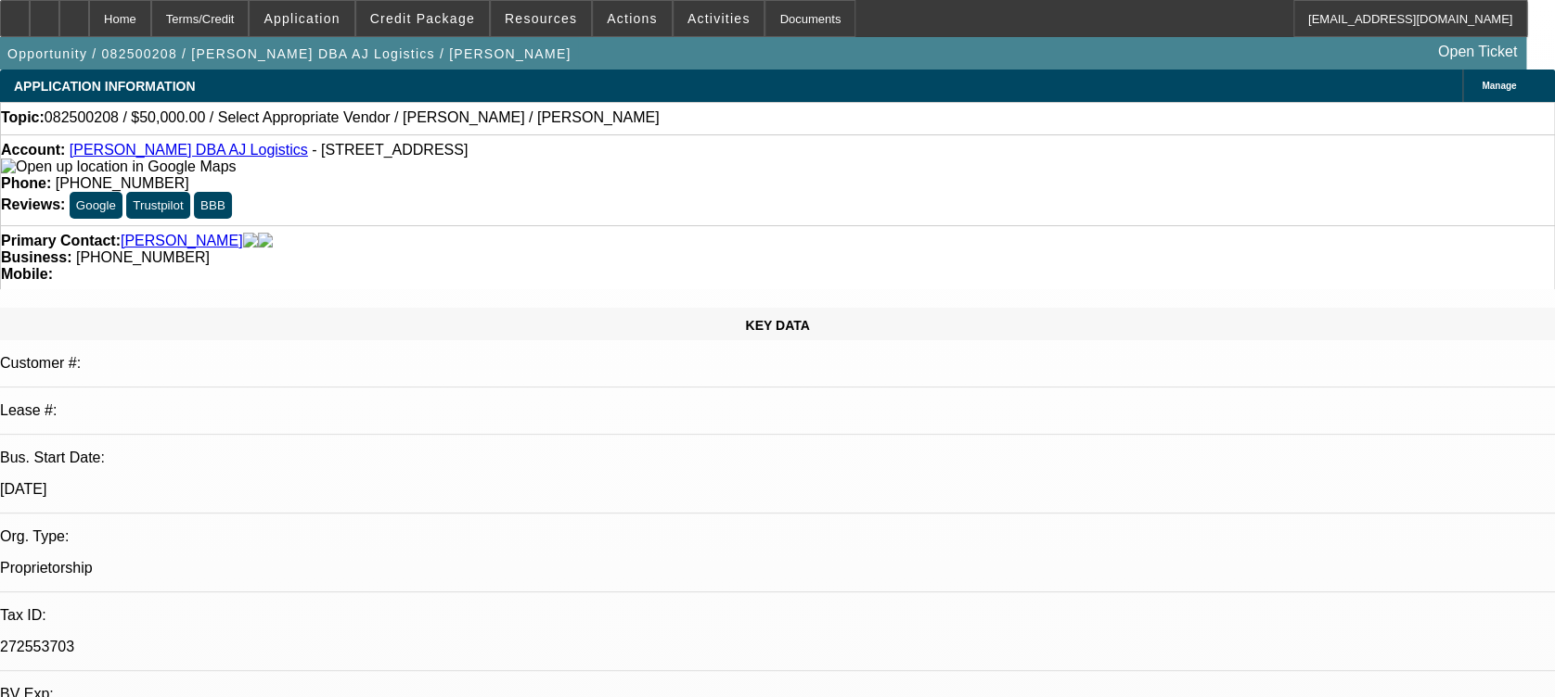
select select "4"
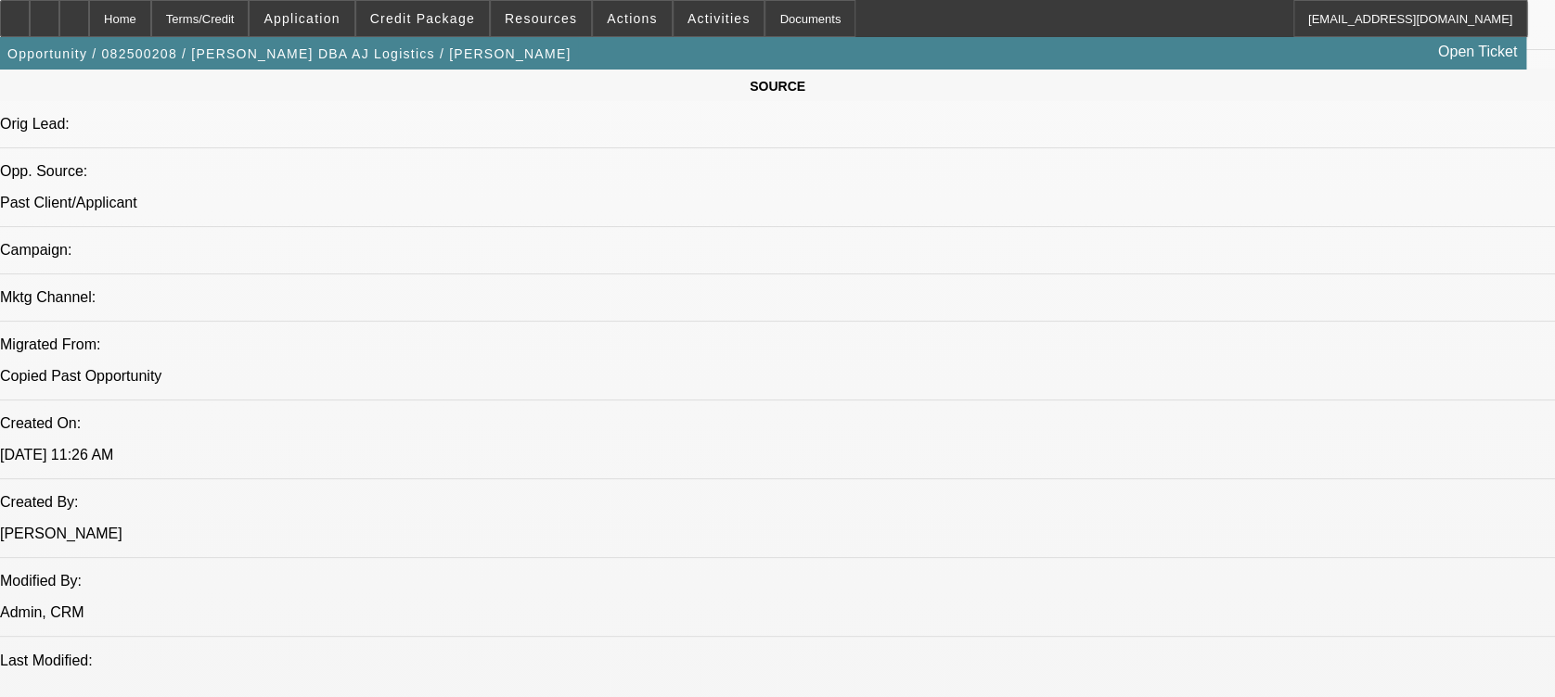
scroll to position [1124, 0]
